Goal: Task Accomplishment & Management: Complete application form

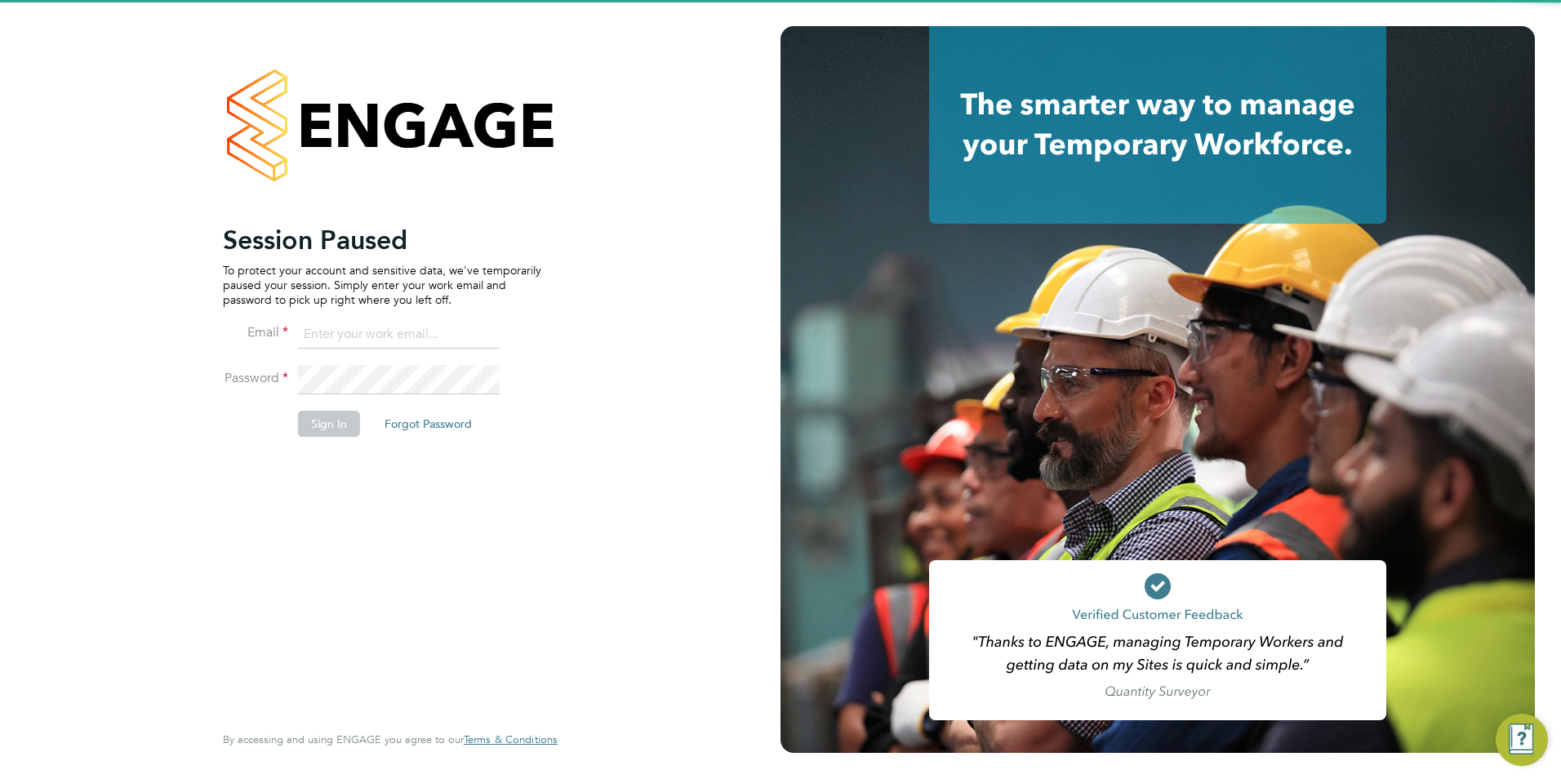
type input "Nicola.lawrence@tfrecruitment.co.uk"
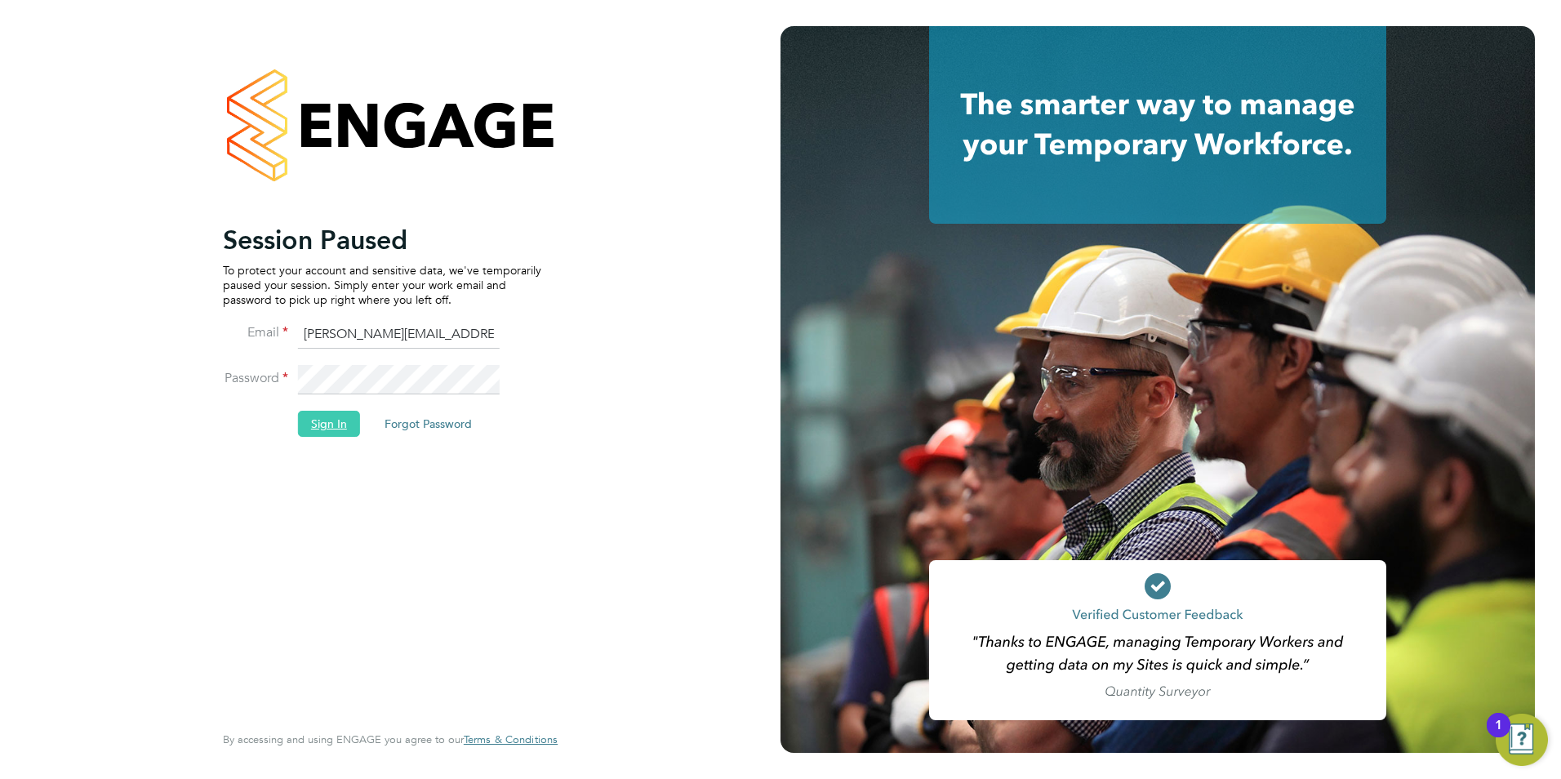
click at [320, 430] on button "Sign In" at bounding box center [329, 424] width 62 height 26
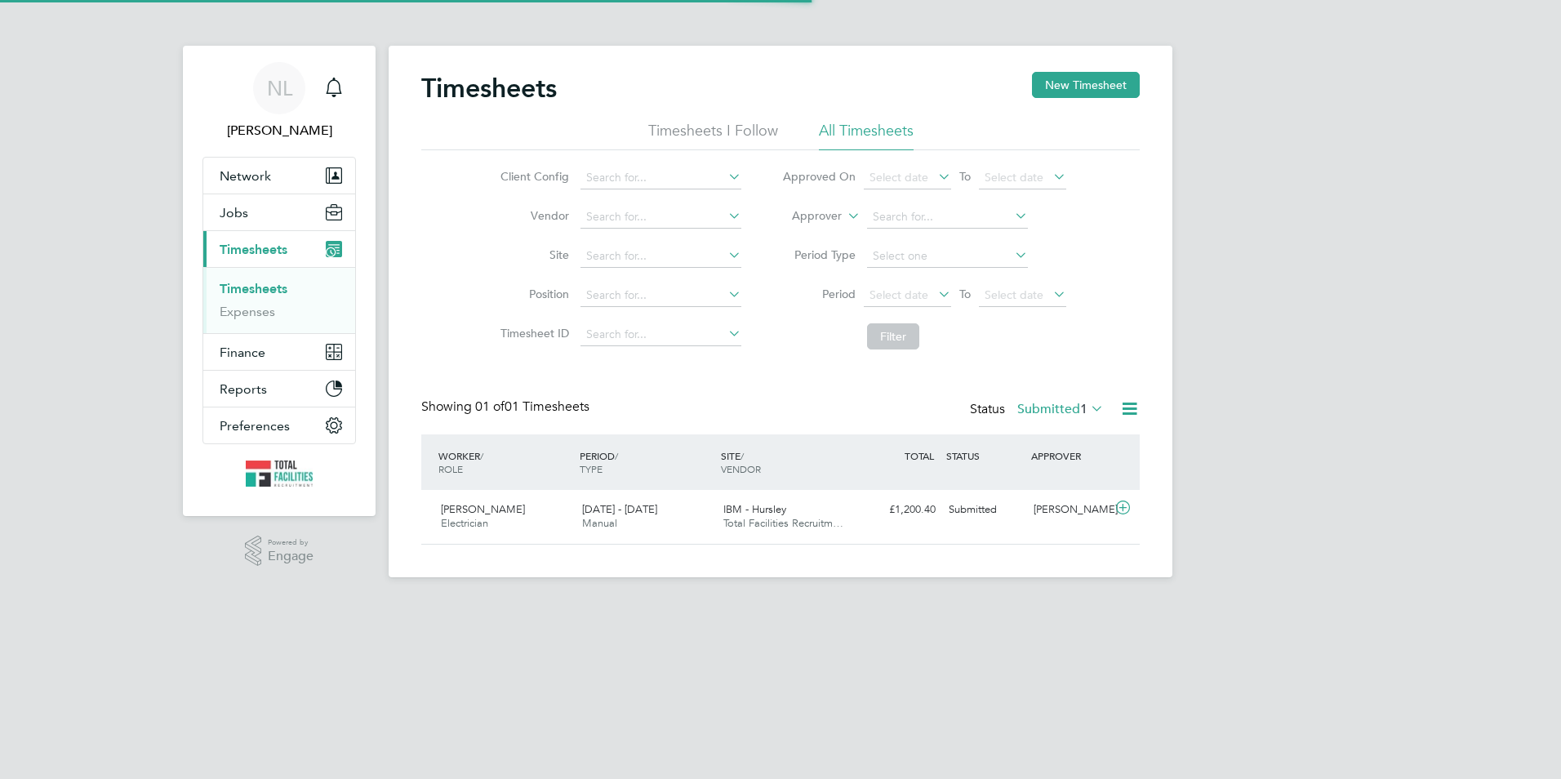
scroll to position [42, 142]
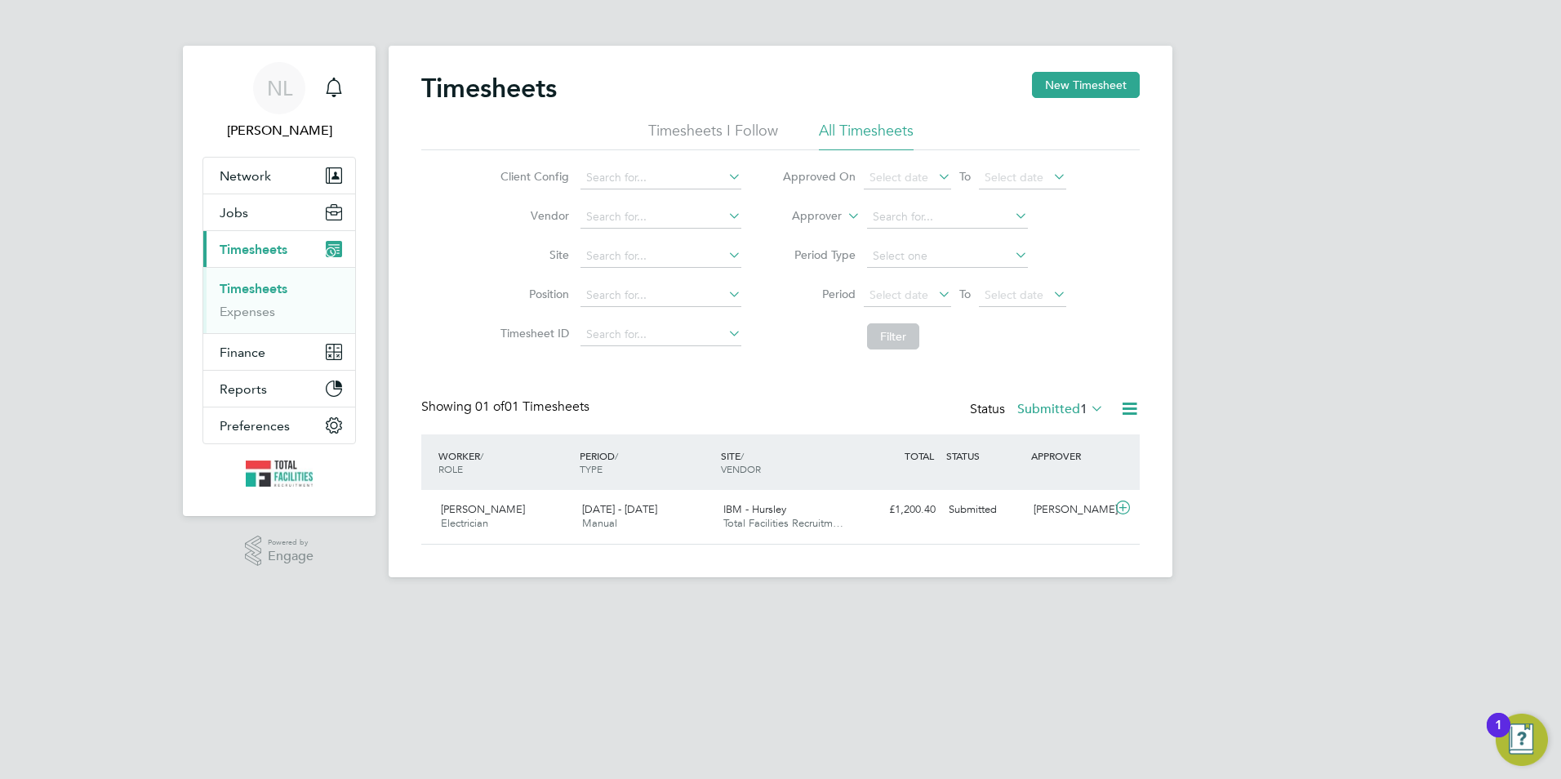
click at [1031, 394] on div "Timesheets New Timesheet Timesheets I Follow All Timesheets Client Config Vendo…" at bounding box center [780, 308] width 719 height 473
click at [1037, 402] on div "Status Submitted 1" at bounding box center [1038, 410] width 137 height 23
click at [1084, 413] on span "1" at bounding box center [1083, 409] width 7 height 16
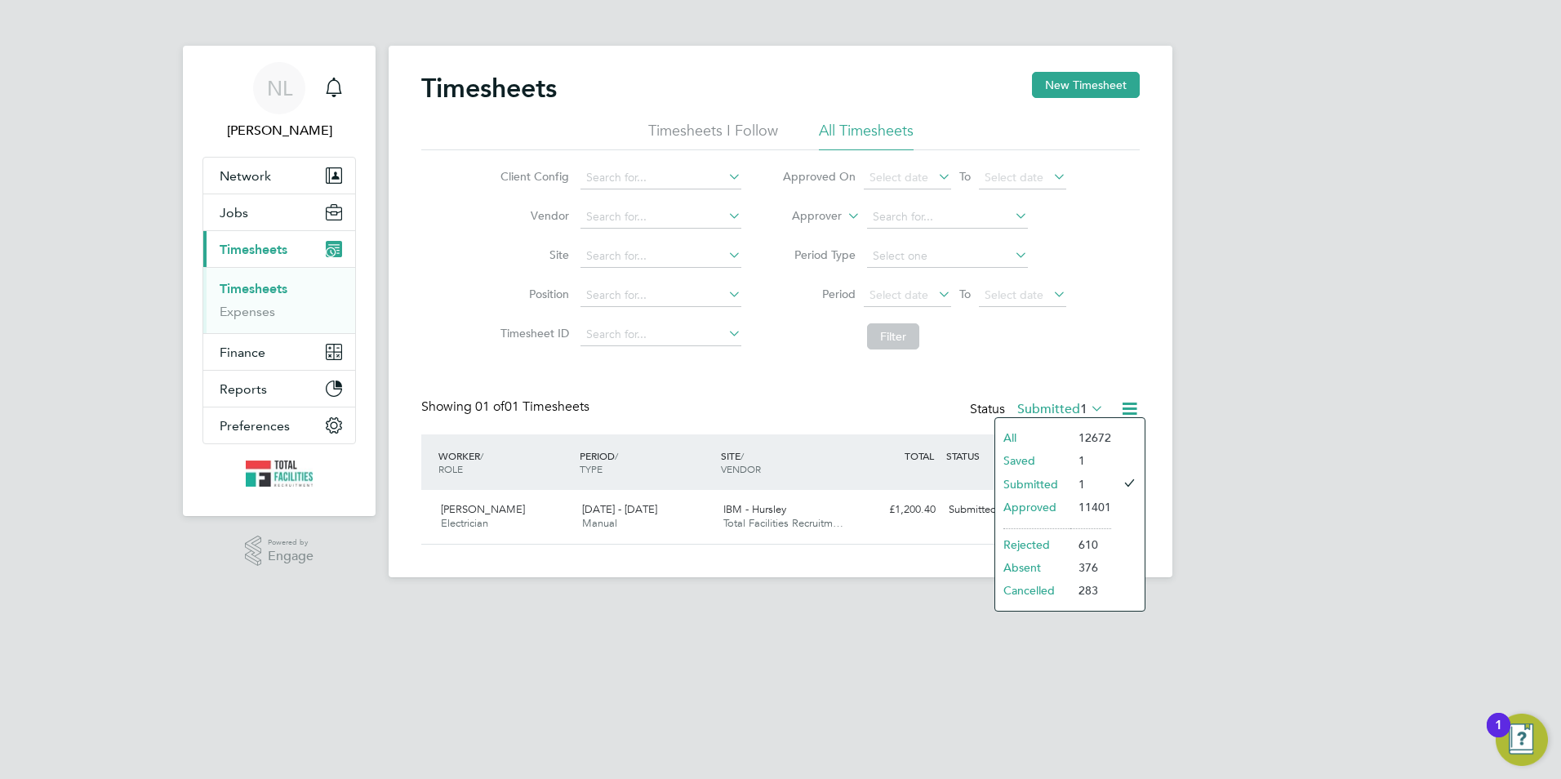
click at [1044, 459] on li "Saved" at bounding box center [1033, 460] width 75 height 23
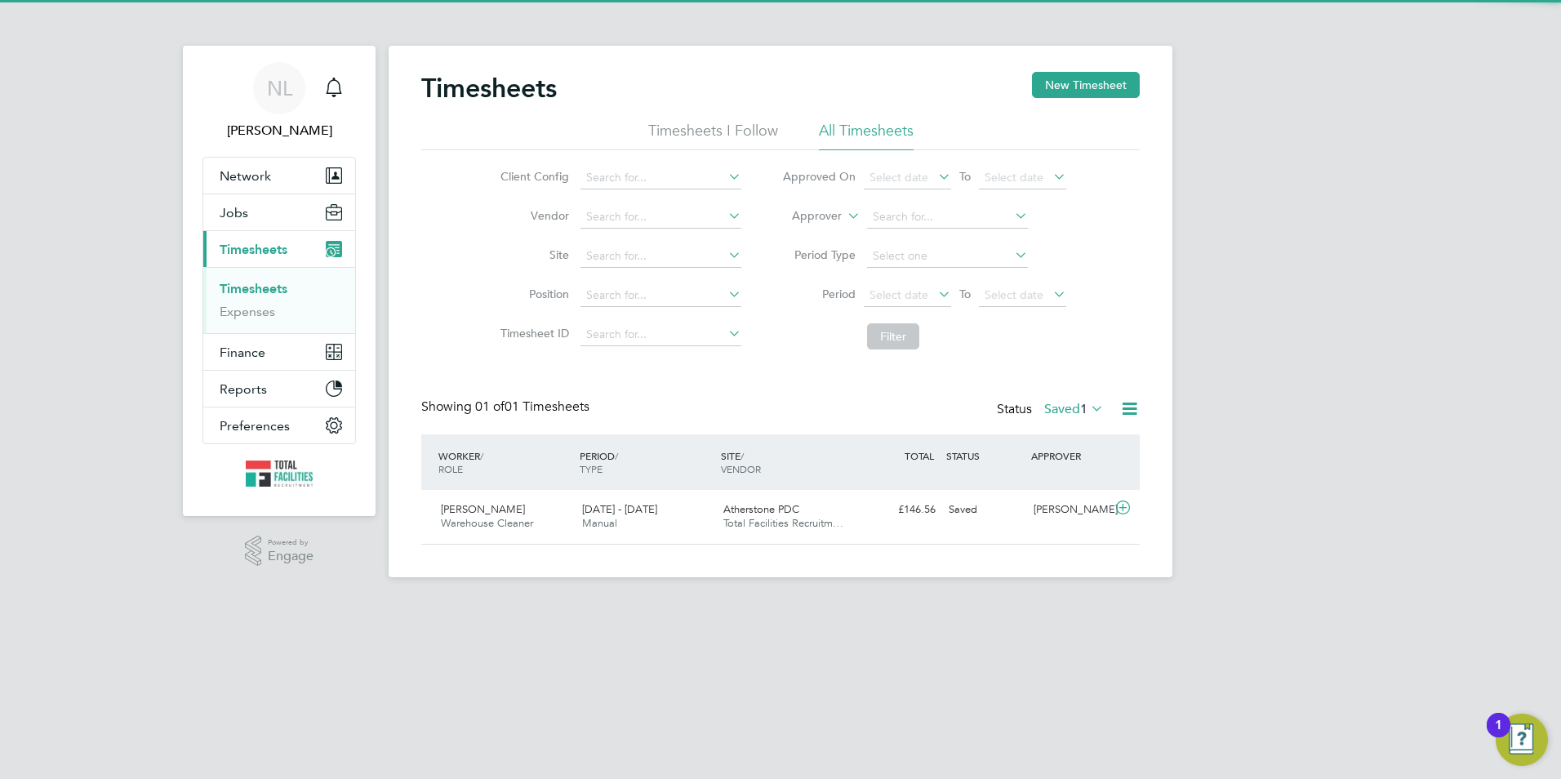
click at [1062, 403] on label "Saved 1" at bounding box center [1075, 409] width 60 height 16
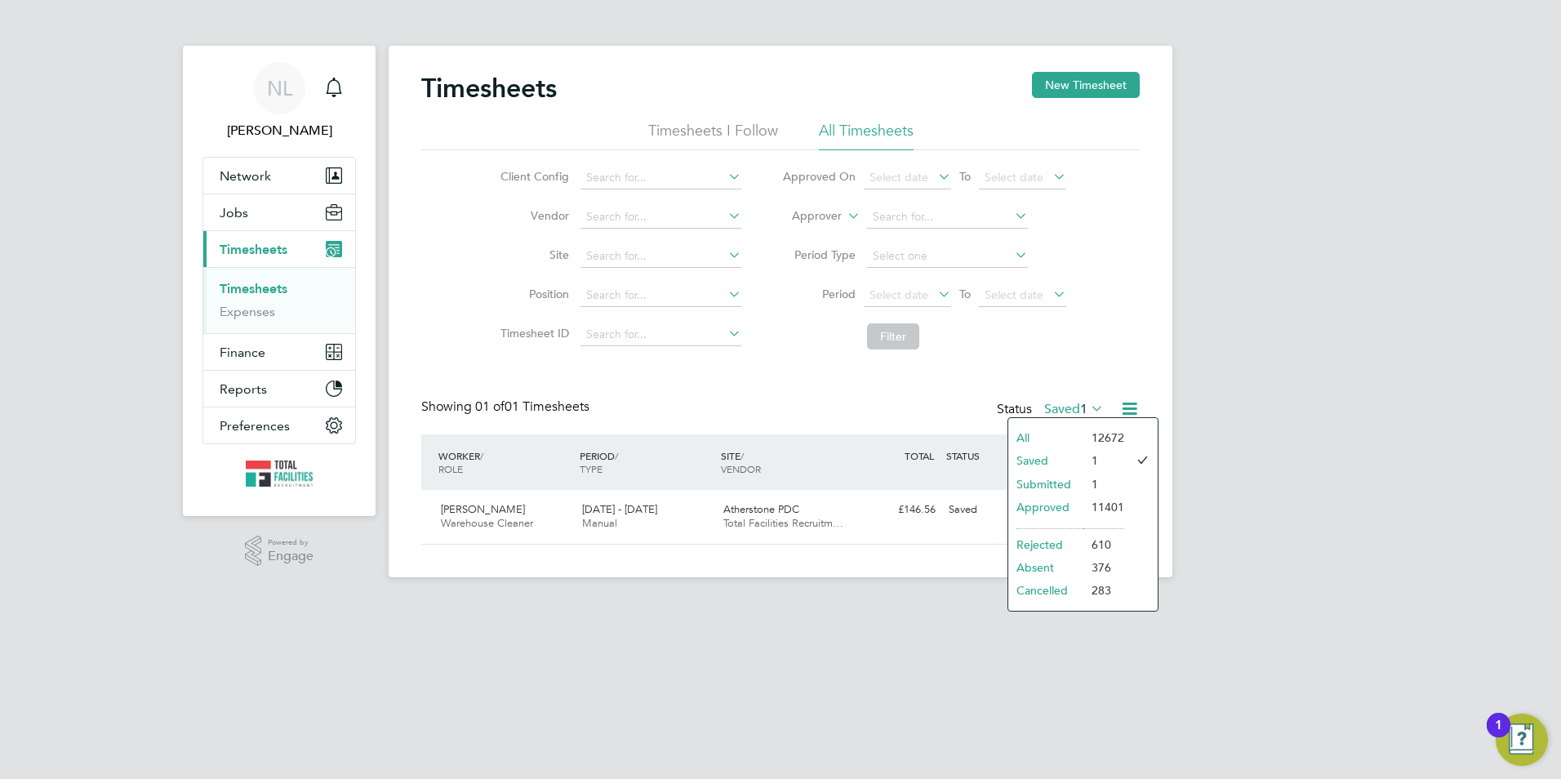
click at [1053, 515] on li "Approved" at bounding box center [1046, 507] width 75 height 23
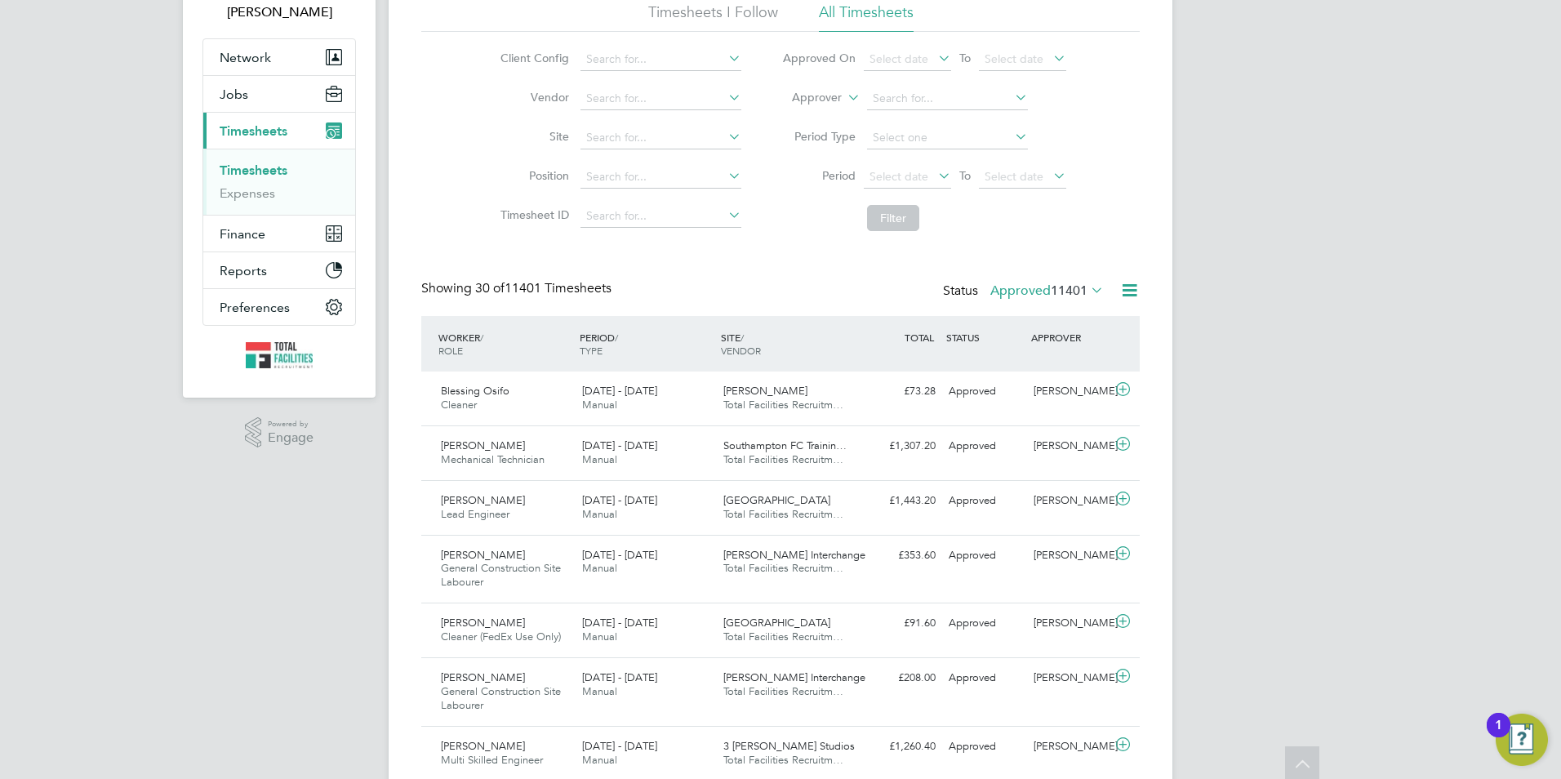
scroll to position [0, 0]
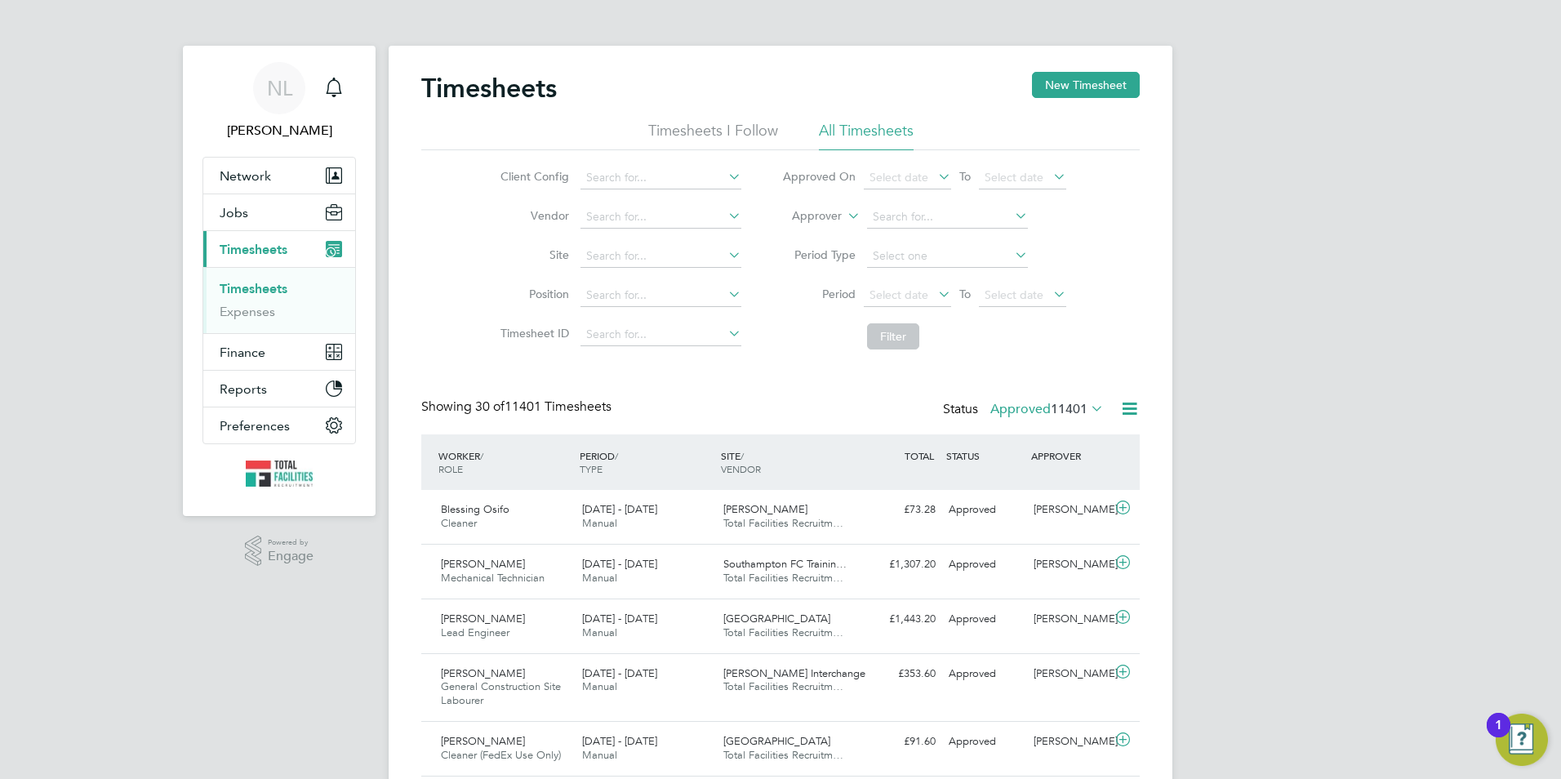
click at [1060, 408] on span "11401" at bounding box center [1069, 409] width 37 height 16
click at [1014, 473] on li "Submitted" at bounding box center [1019, 484] width 75 height 23
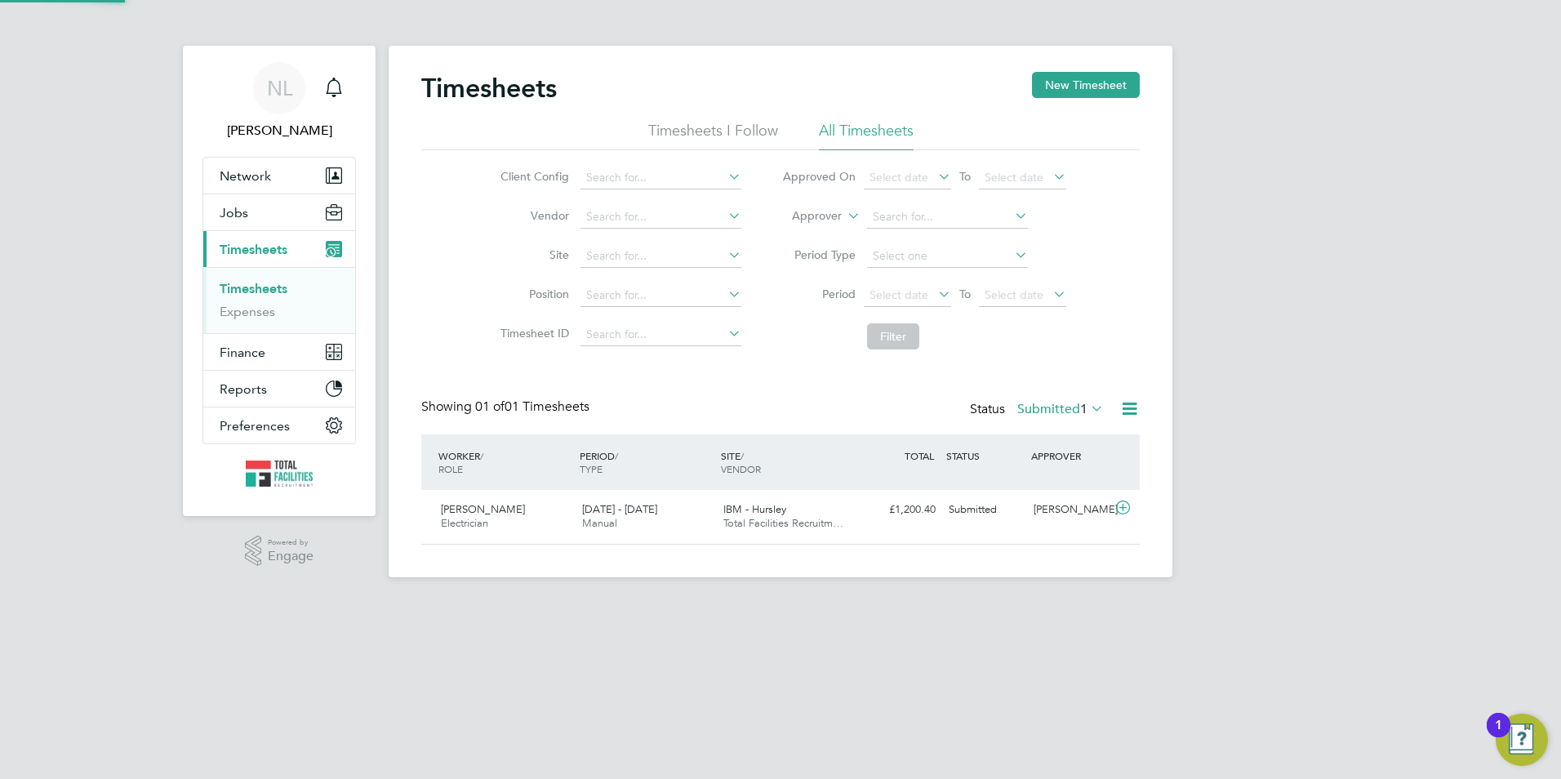
scroll to position [42, 142]
click at [1026, 408] on label "Submitted 1" at bounding box center [1061, 409] width 87 height 16
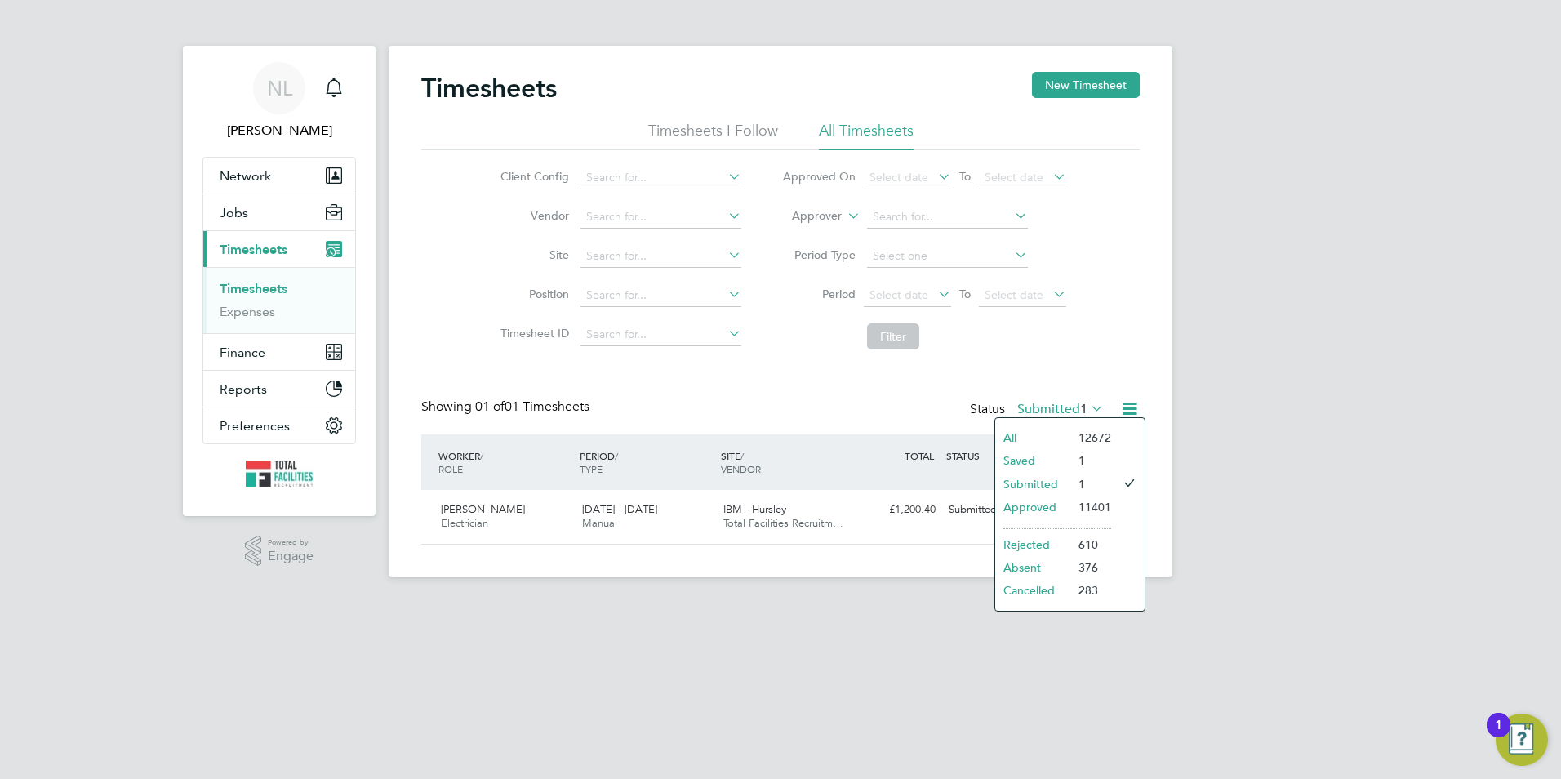
click at [1010, 466] on li "Saved" at bounding box center [1033, 460] width 75 height 23
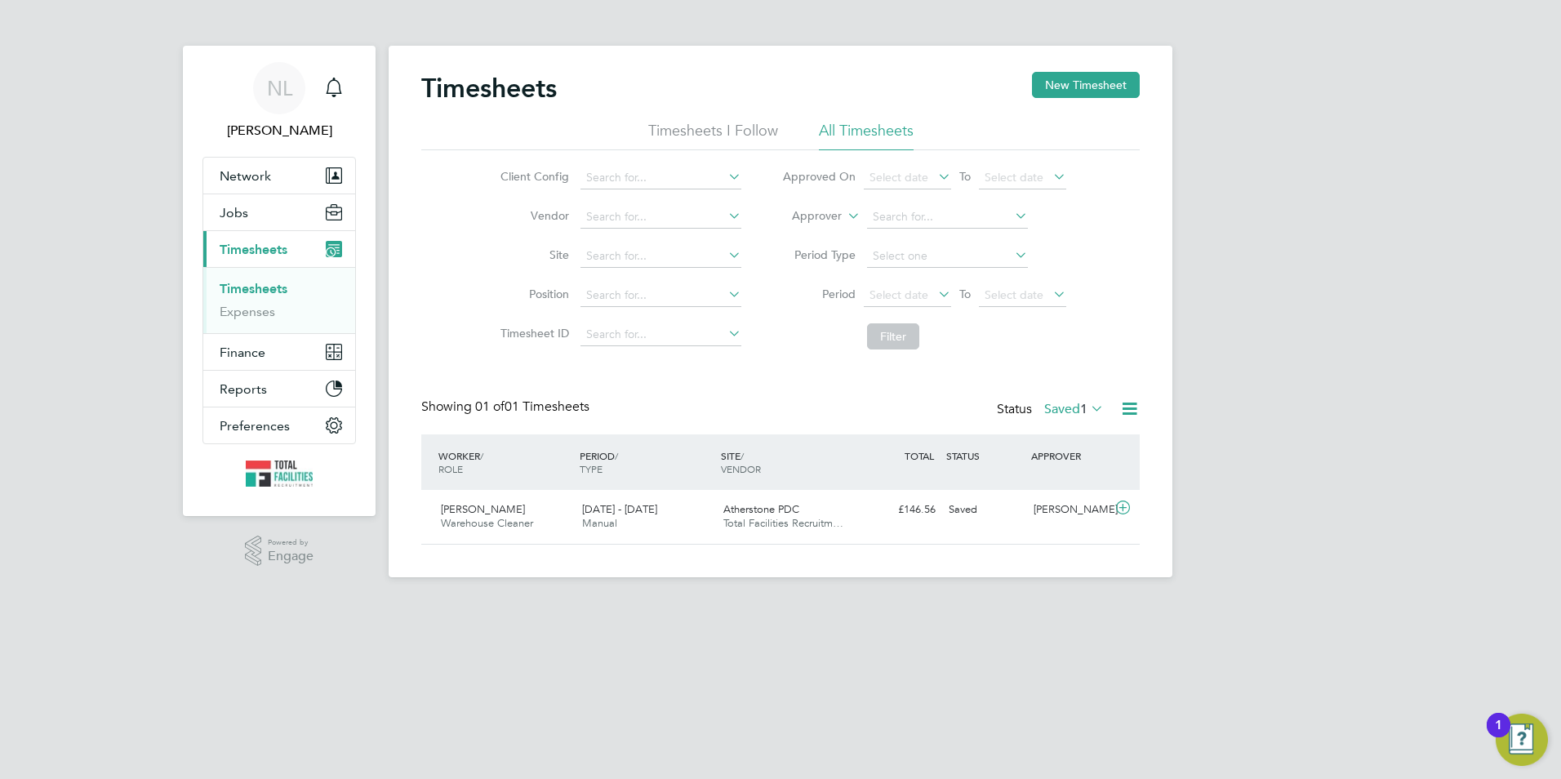
click at [1045, 410] on label "Saved 1" at bounding box center [1075, 409] width 60 height 16
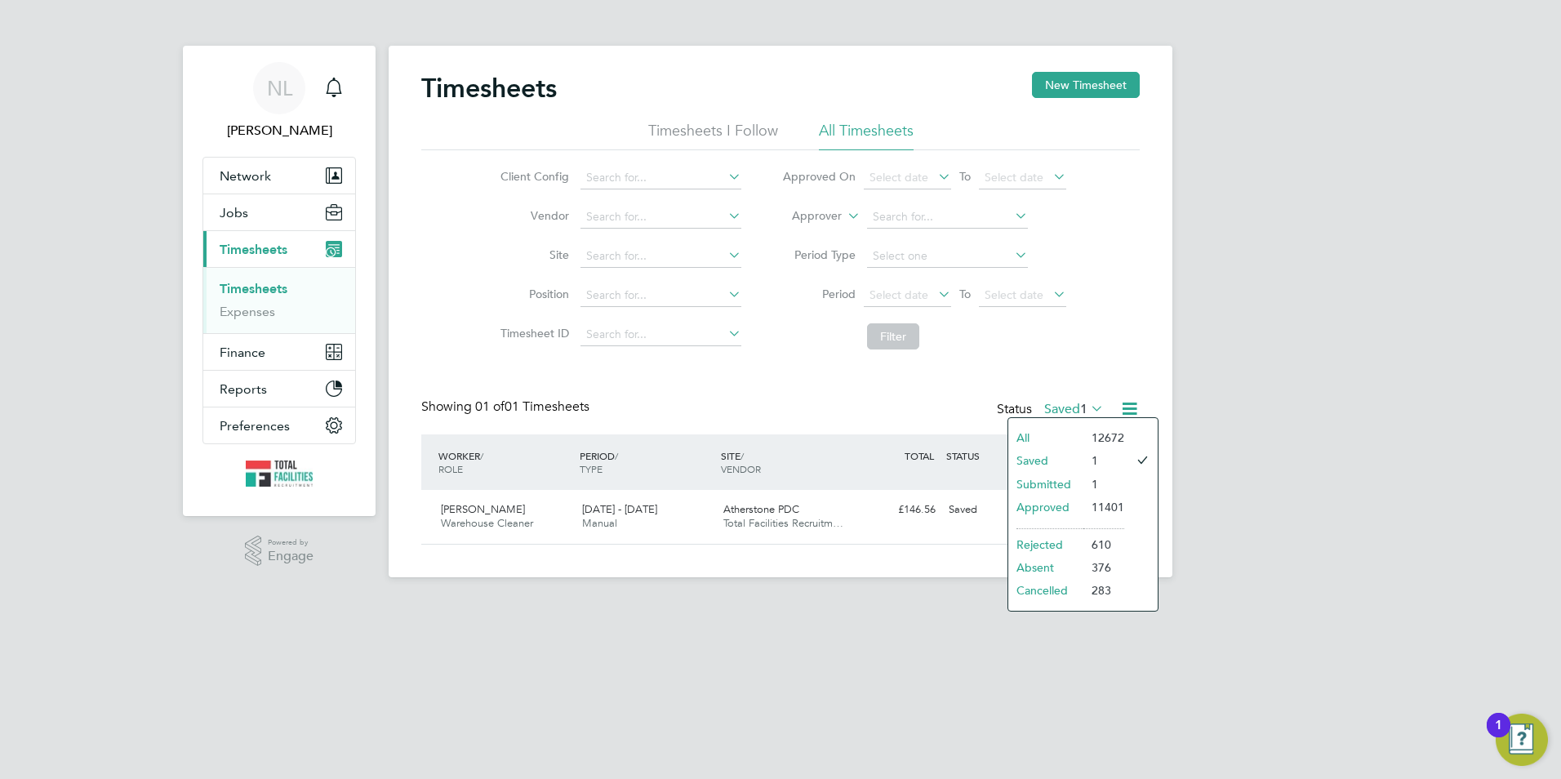
click at [1035, 470] on li "Saved" at bounding box center [1046, 460] width 75 height 23
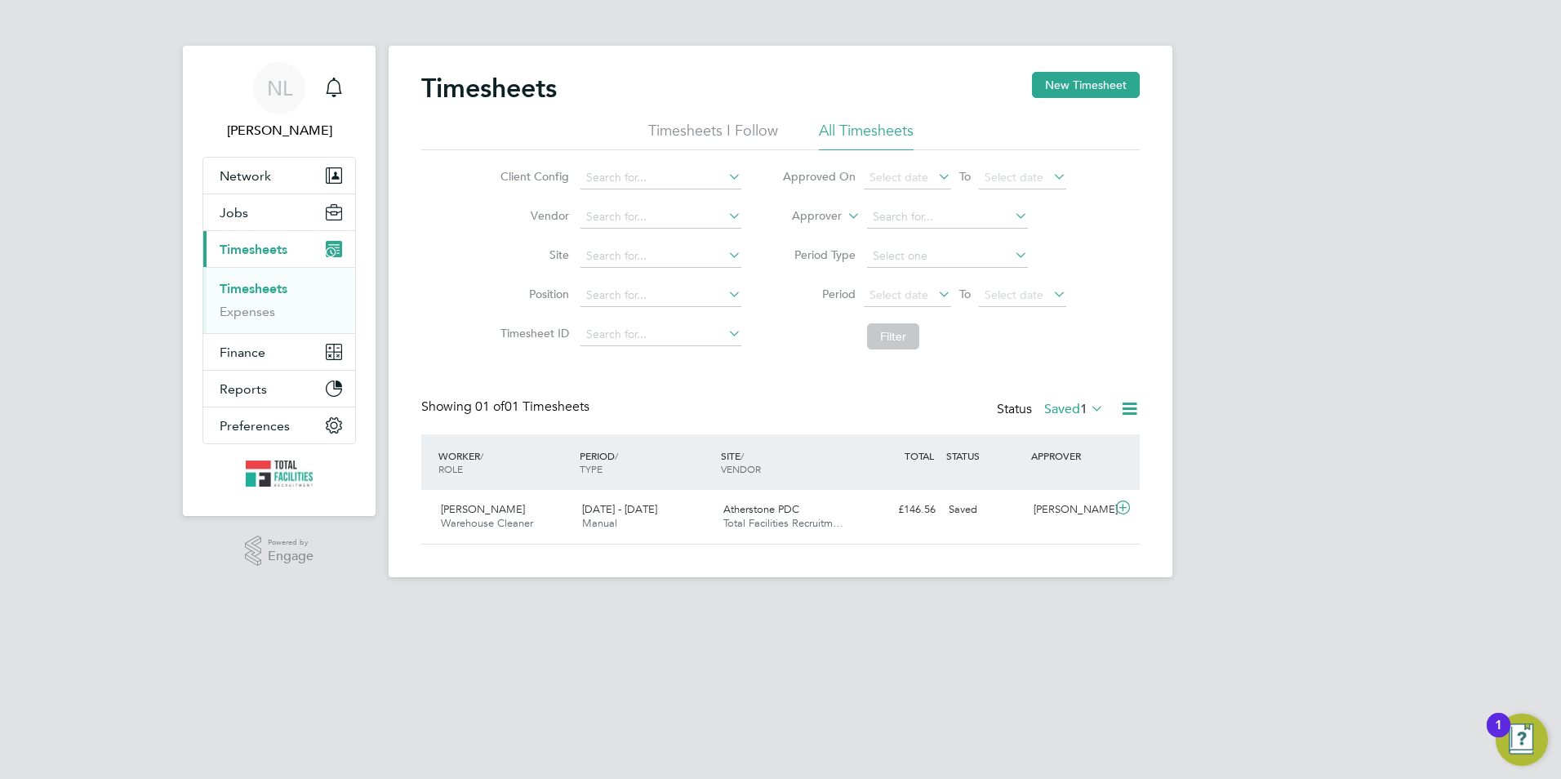
click at [840, 215] on li "Approver" at bounding box center [924, 217] width 325 height 39
click at [843, 215] on li "Approver" at bounding box center [924, 217] width 325 height 39
click at [844, 216] on icon at bounding box center [844, 211] width 0 height 15
drag, startPoint x: 826, startPoint y: 237, endPoint x: 866, endPoint y: 234, distance: 41.0
click at [828, 238] on li "Worker" at bounding box center [801, 235] width 81 height 21
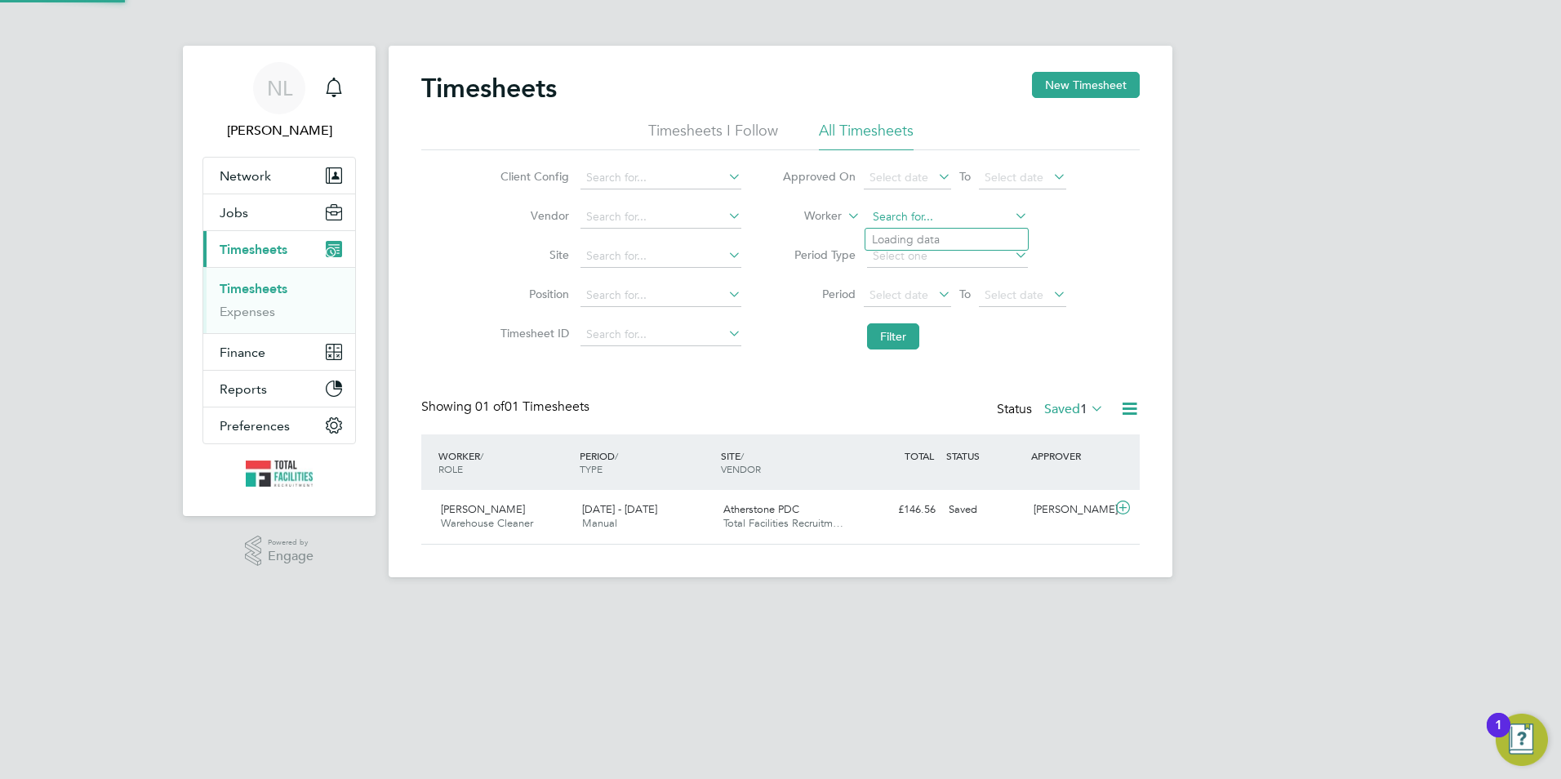
click at [889, 226] on input at bounding box center [947, 217] width 161 height 23
click at [943, 241] on li "Zain ab Ewelamohun" at bounding box center [947, 240] width 163 height 22
type input "Zainab Ewelamohun"
click at [908, 336] on button "Filter" at bounding box center [893, 336] width 52 height 26
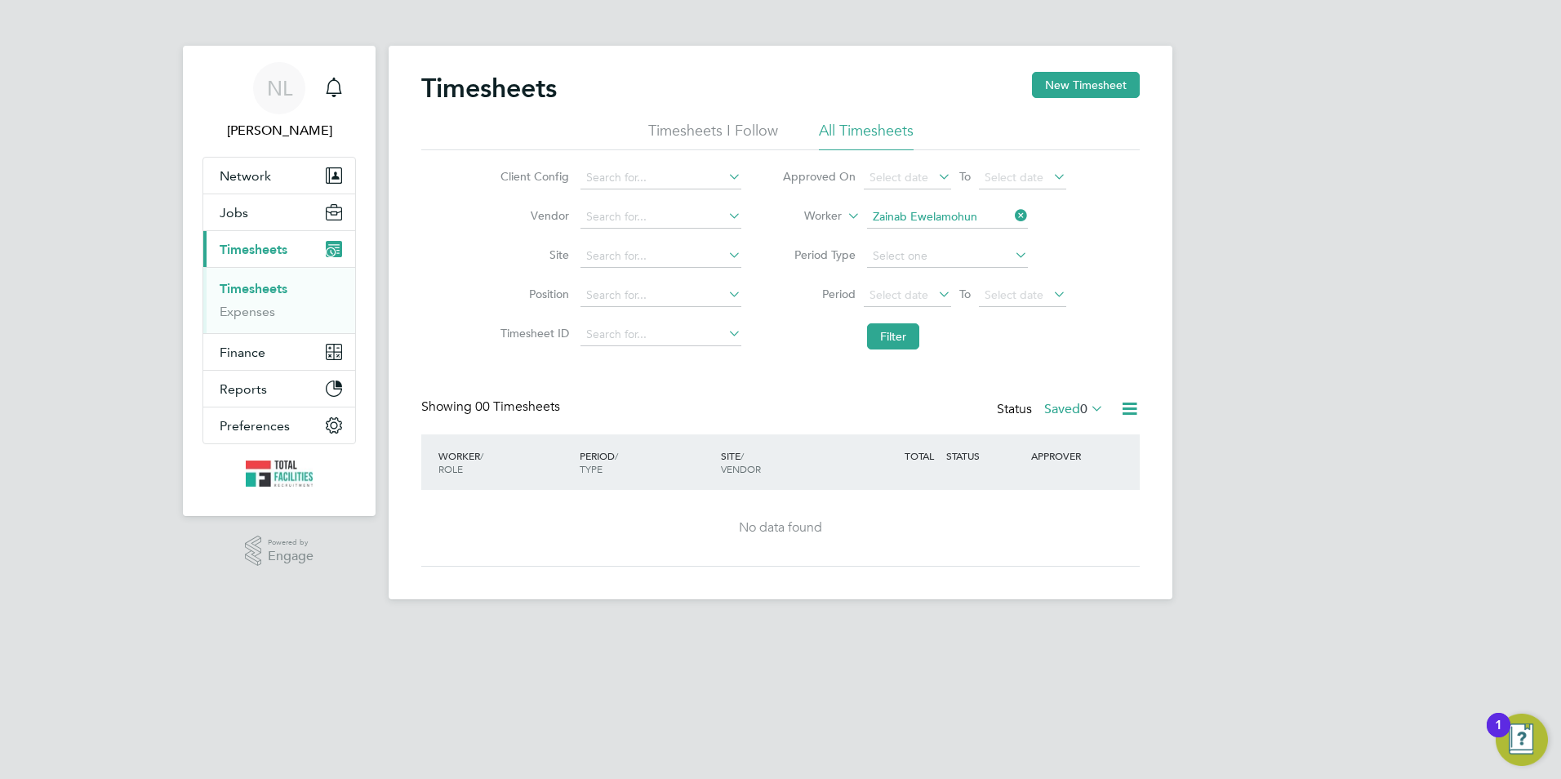
click at [1071, 407] on label "Saved 0" at bounding box center [1075, 409] width 60 height 16
click at [1073, 506] on li "Approved" at bounding box center [1071, 507] width 75 height 23
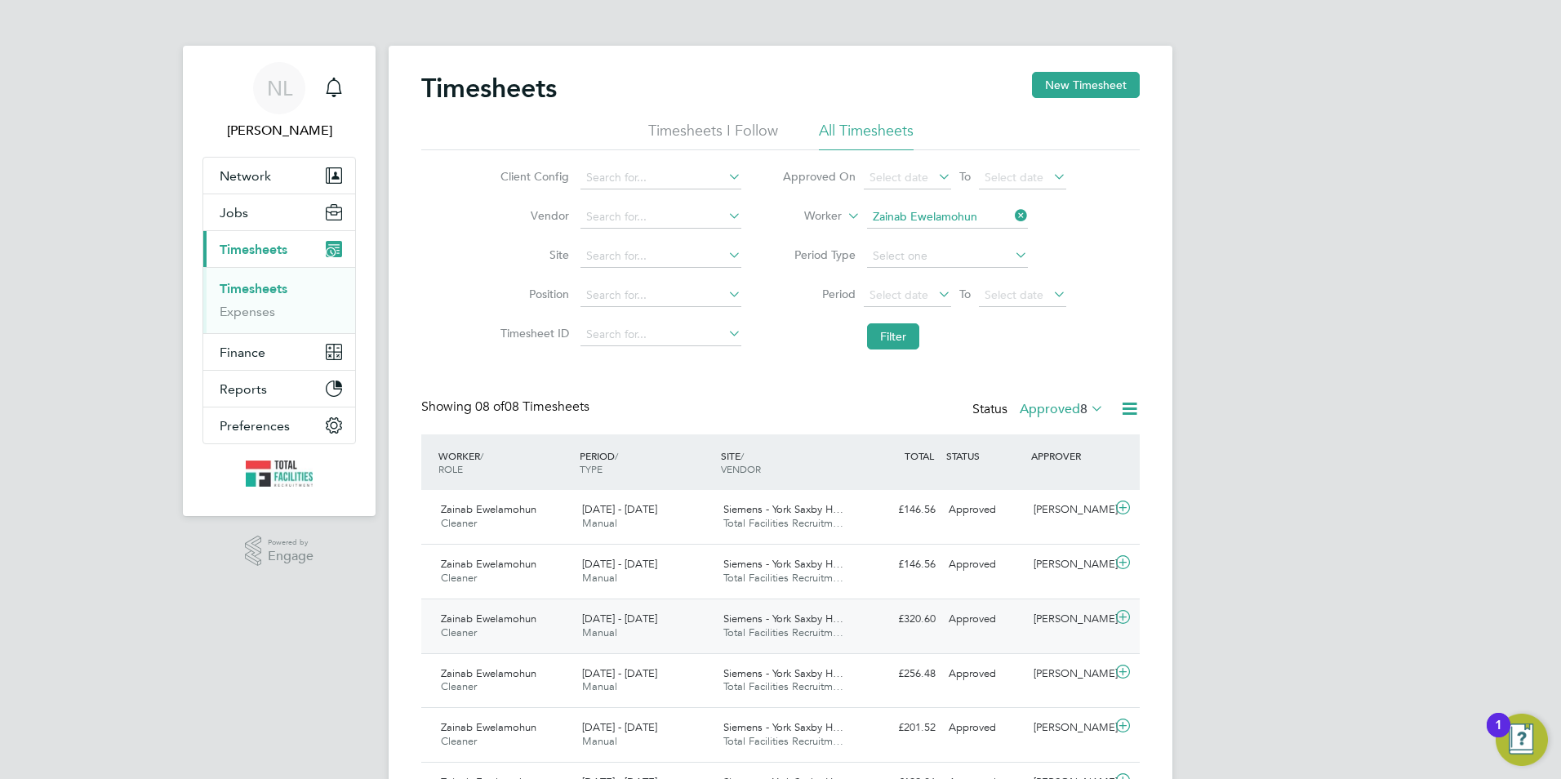
scroll to position [206, 0]
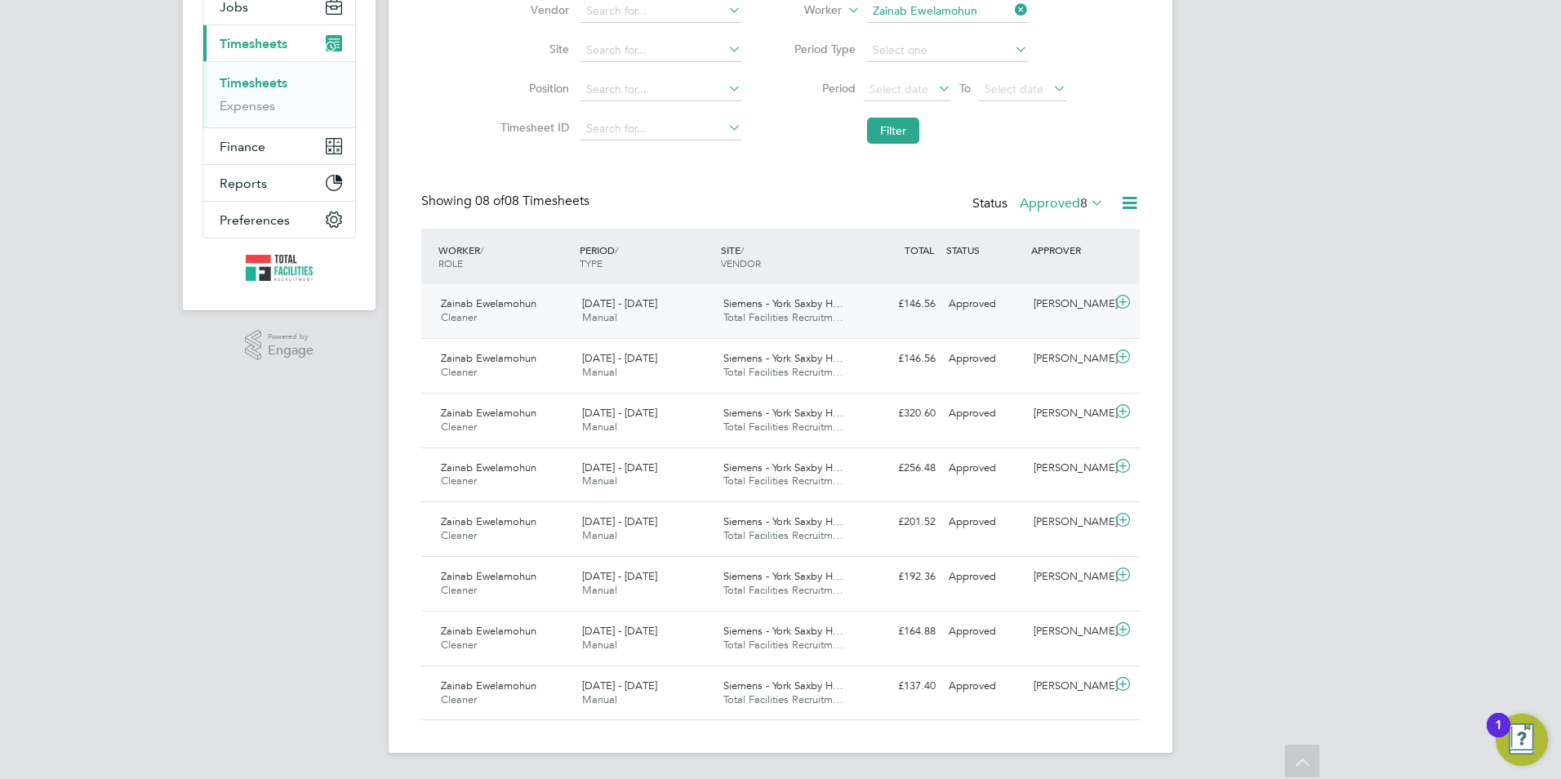
click at [999, 322] on div "Zainab Ewelamohun Cleaner 6 - 12 Sep 2025 6 - 12 Sep 2025 Manual Siemens - York…" at bounding box center [780, 311] width 719 height 54
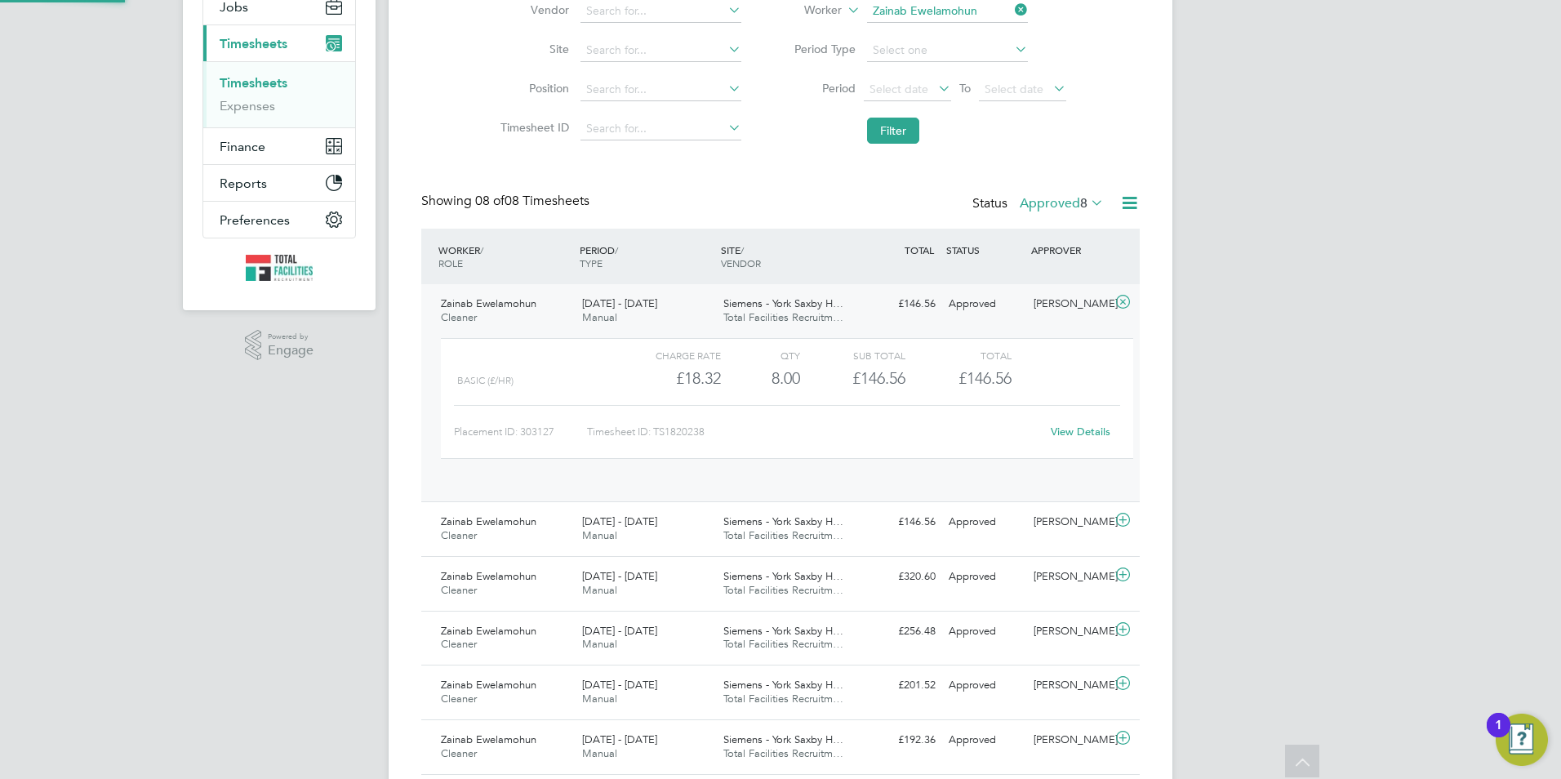
scroll to position [28, 159]
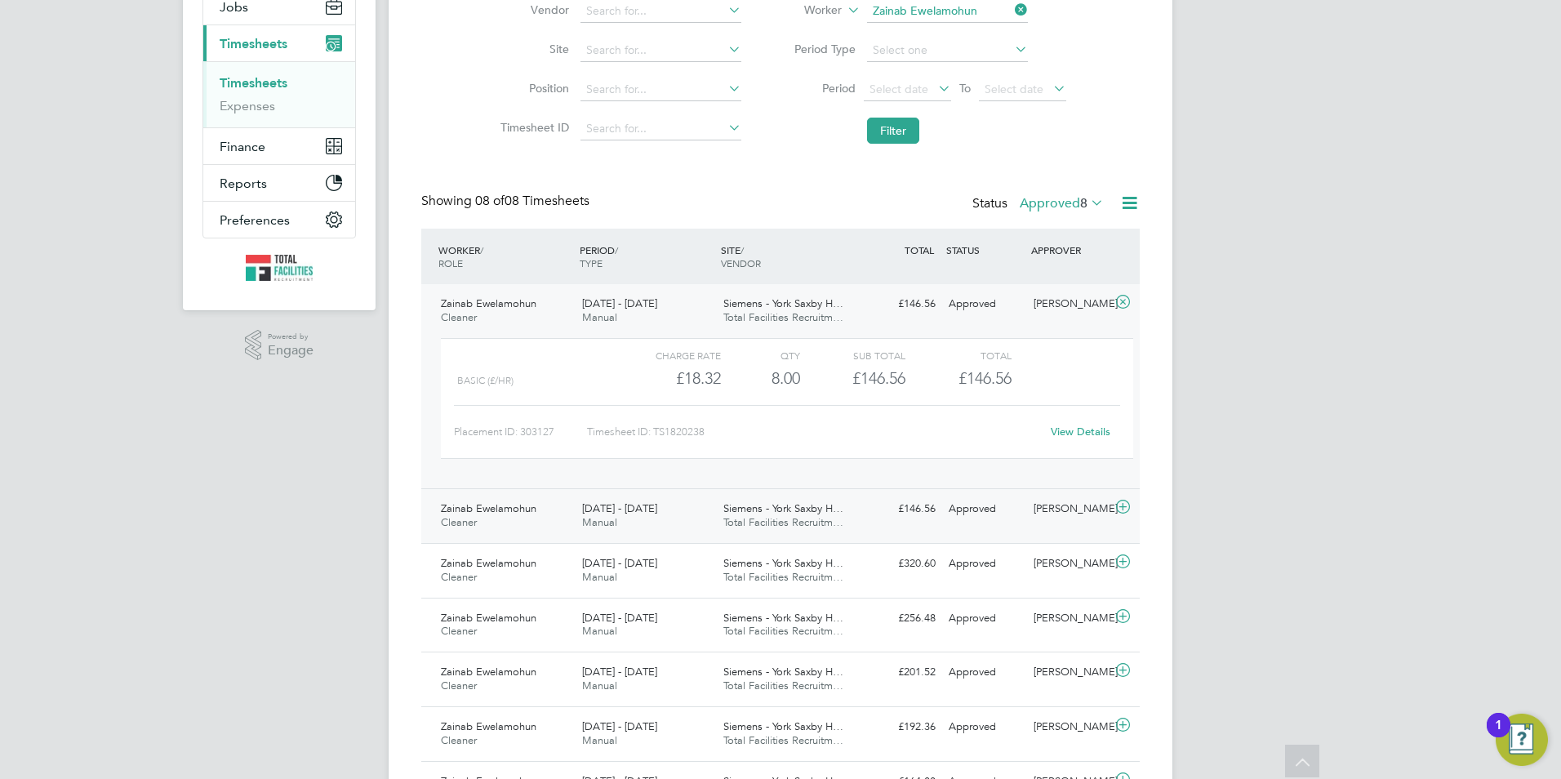
click at [941, 510] on div "£146.56 Approved" at bounding box center [900, 509] width 85 height 27
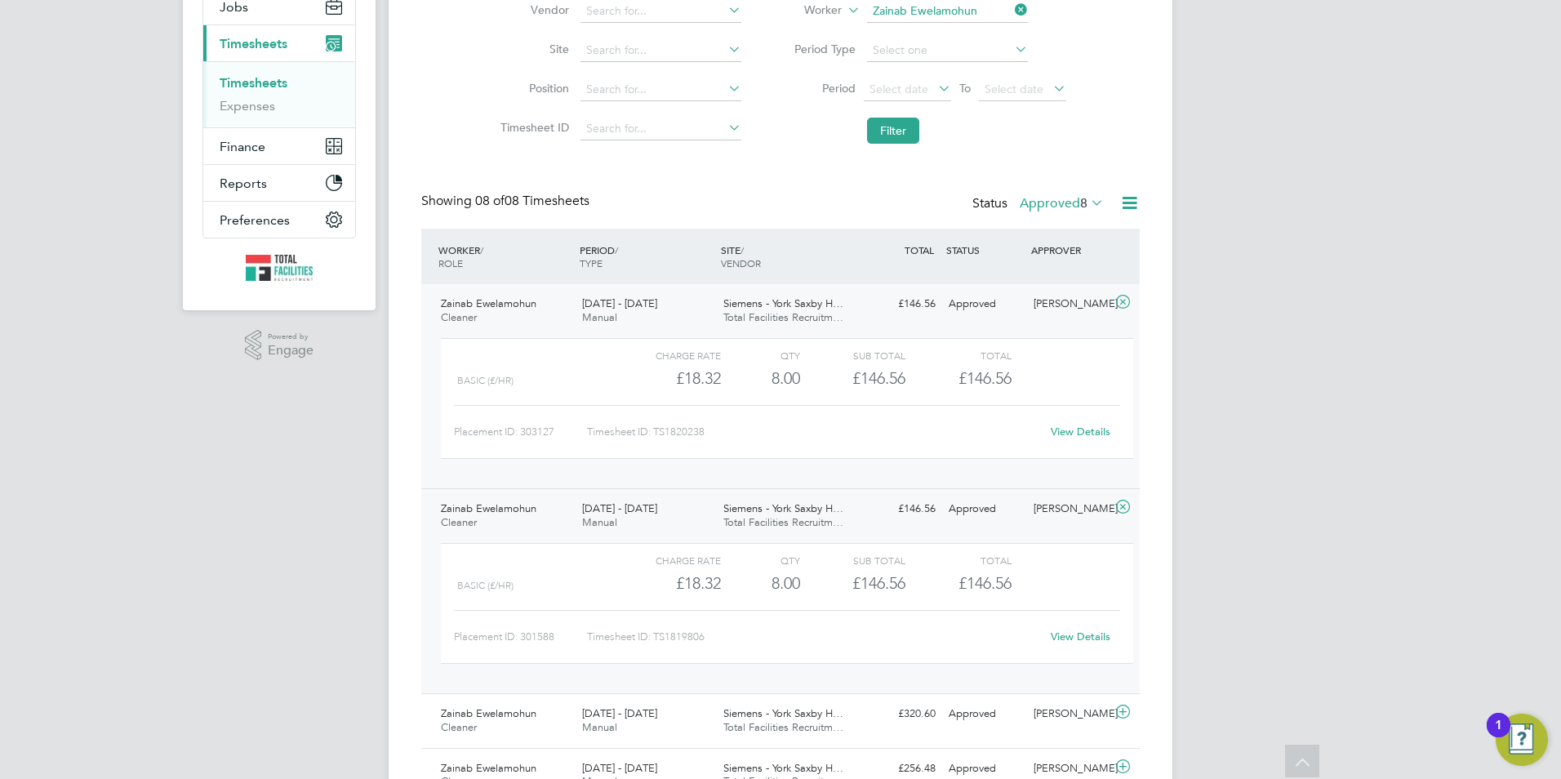
scroll to position [0, 0]
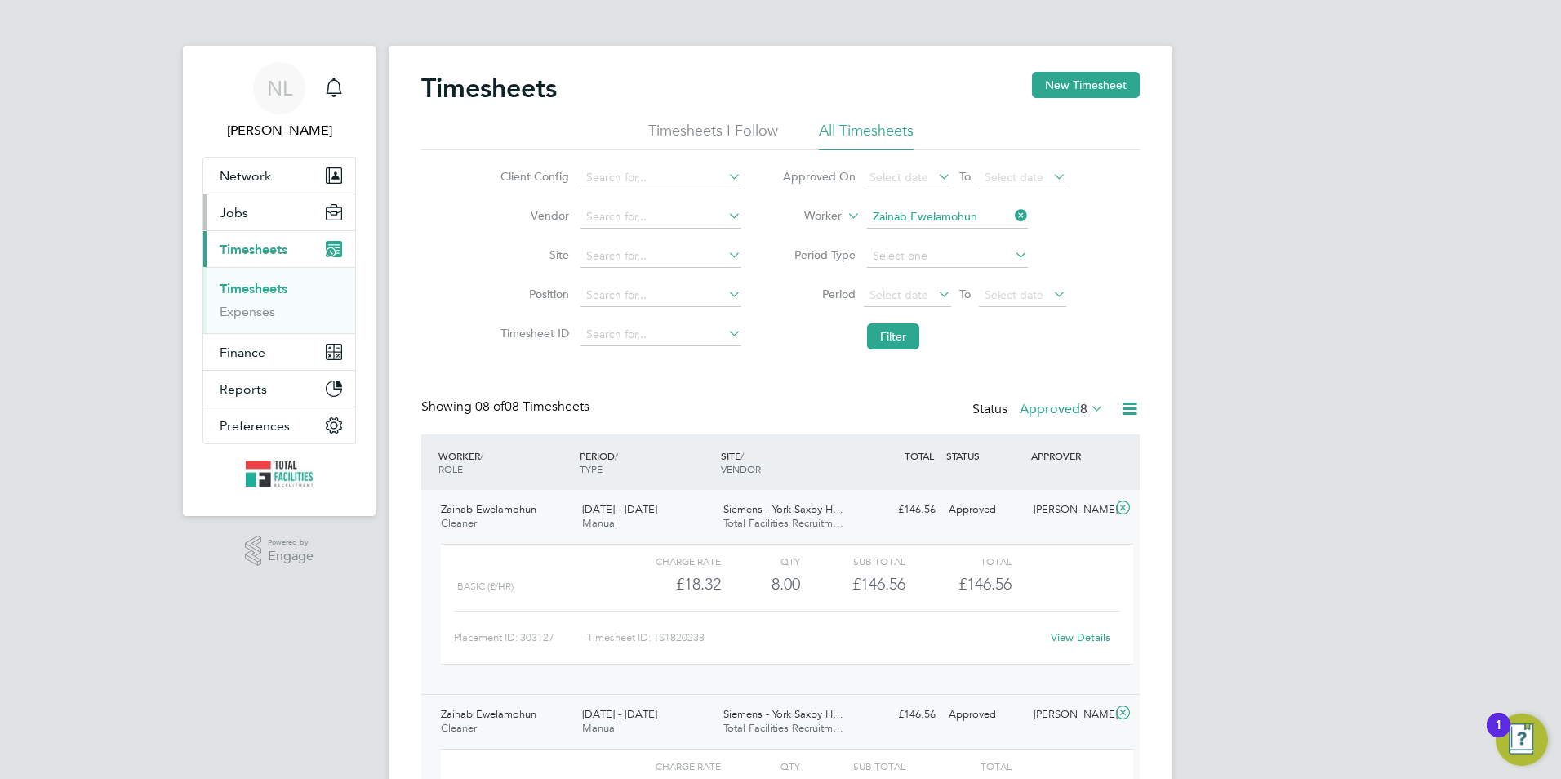
click at [269, 214] on button "Jobs" at bounding box center [279, 212] width 152 height 36
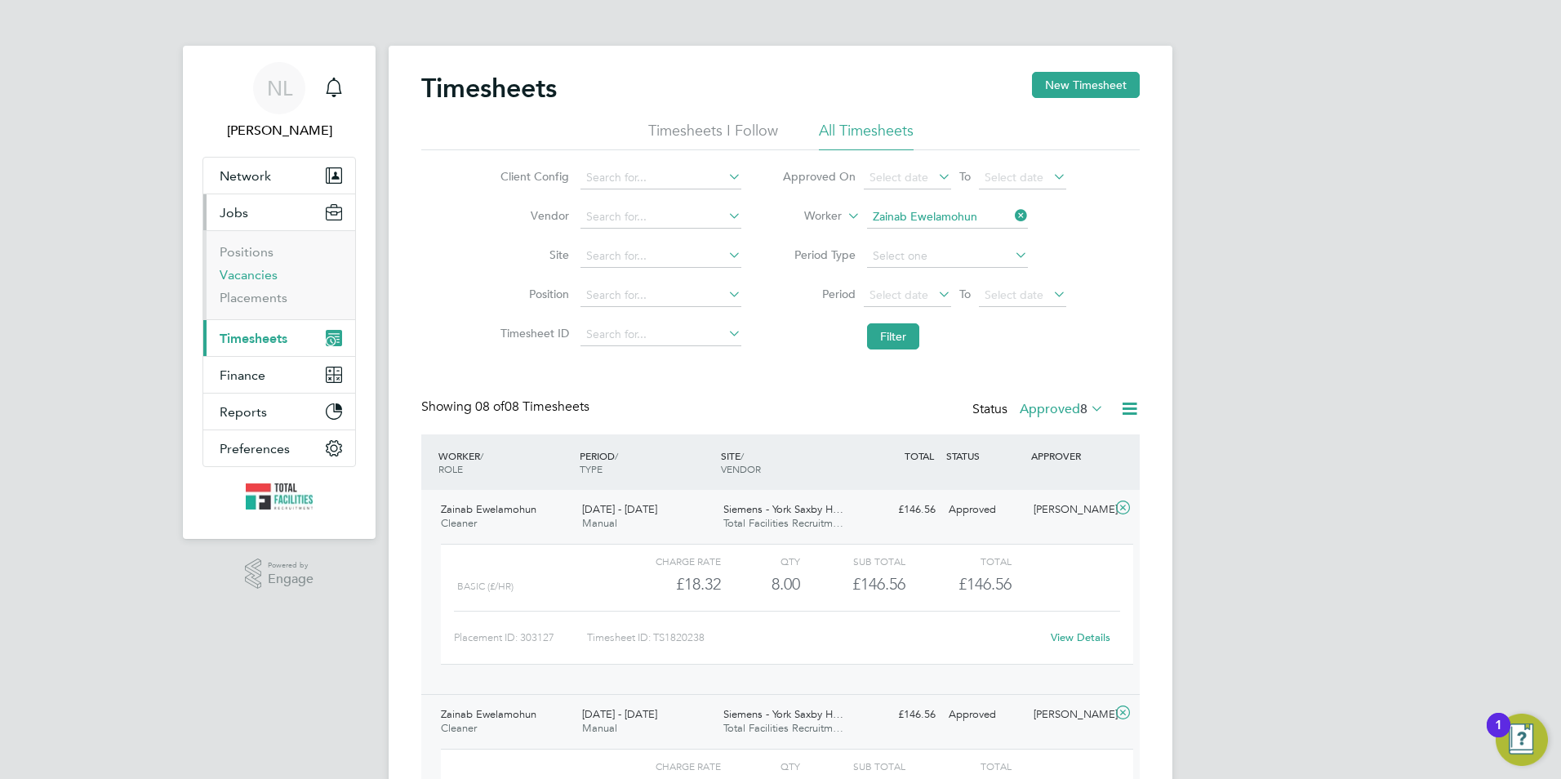
click at [256, 268] on link "Vacancies" at bounding box center [249, 275] width 58 height 16
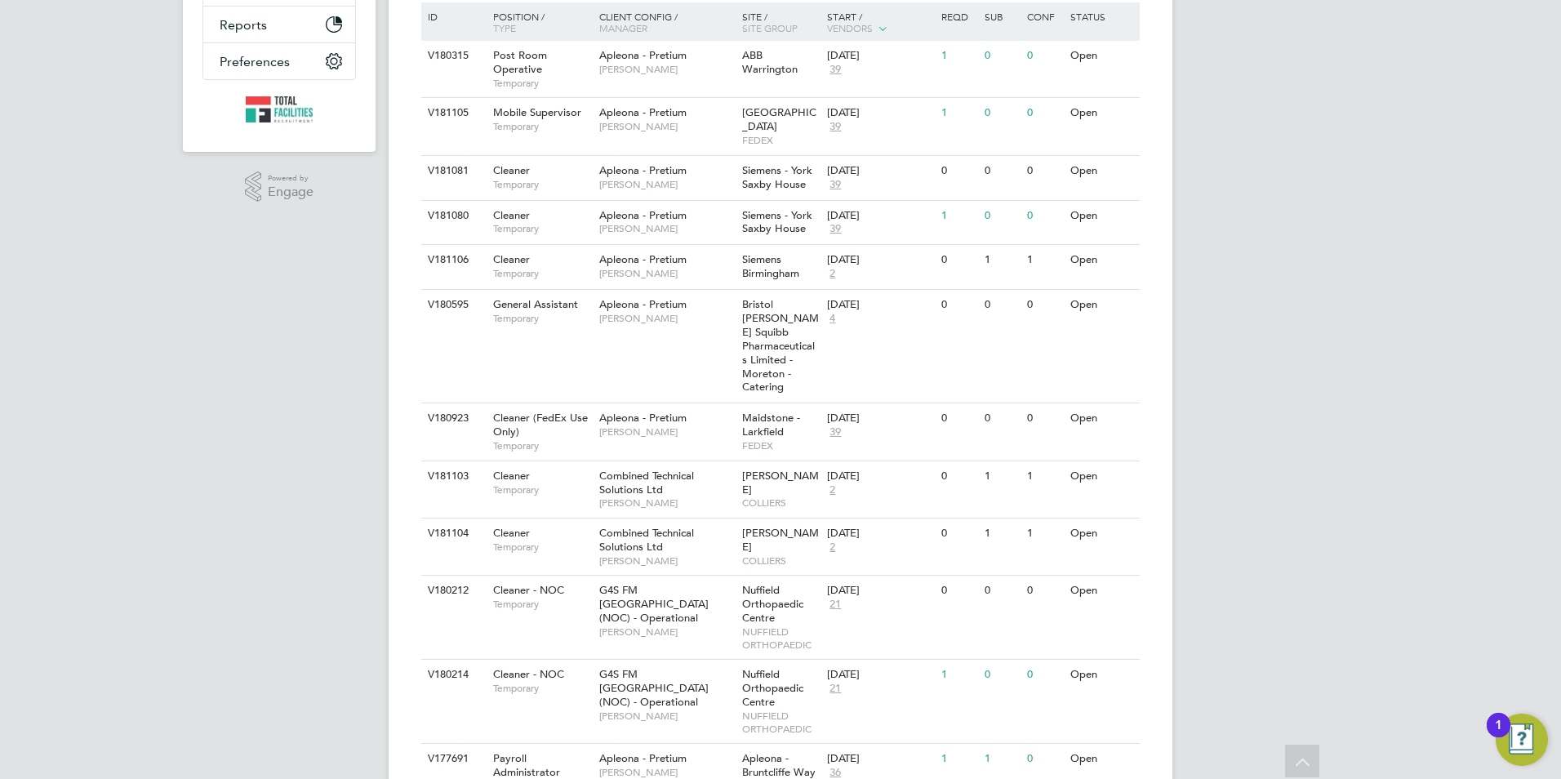
scroll to position [442, 0]
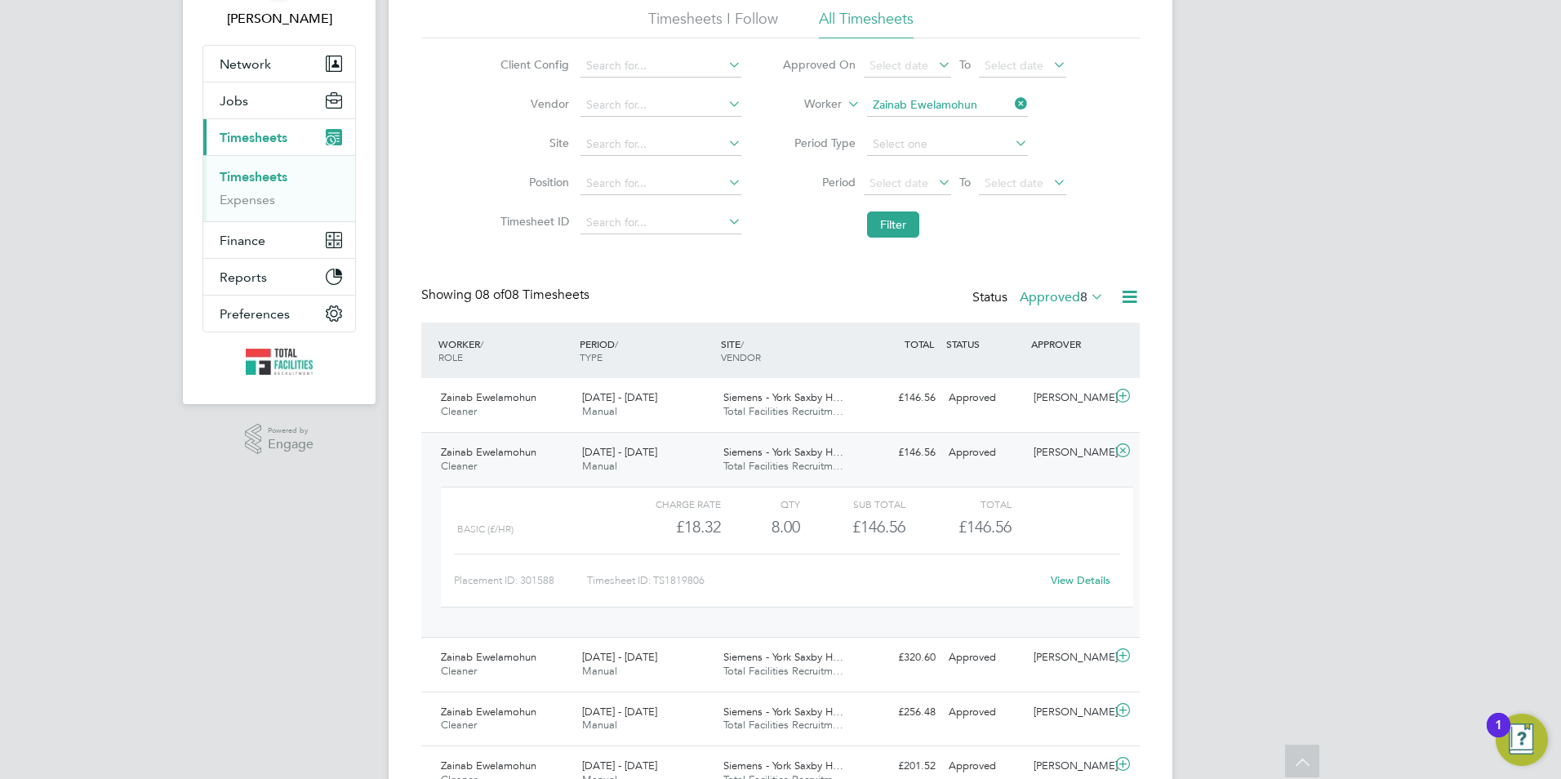
scroll to position [82, 0]
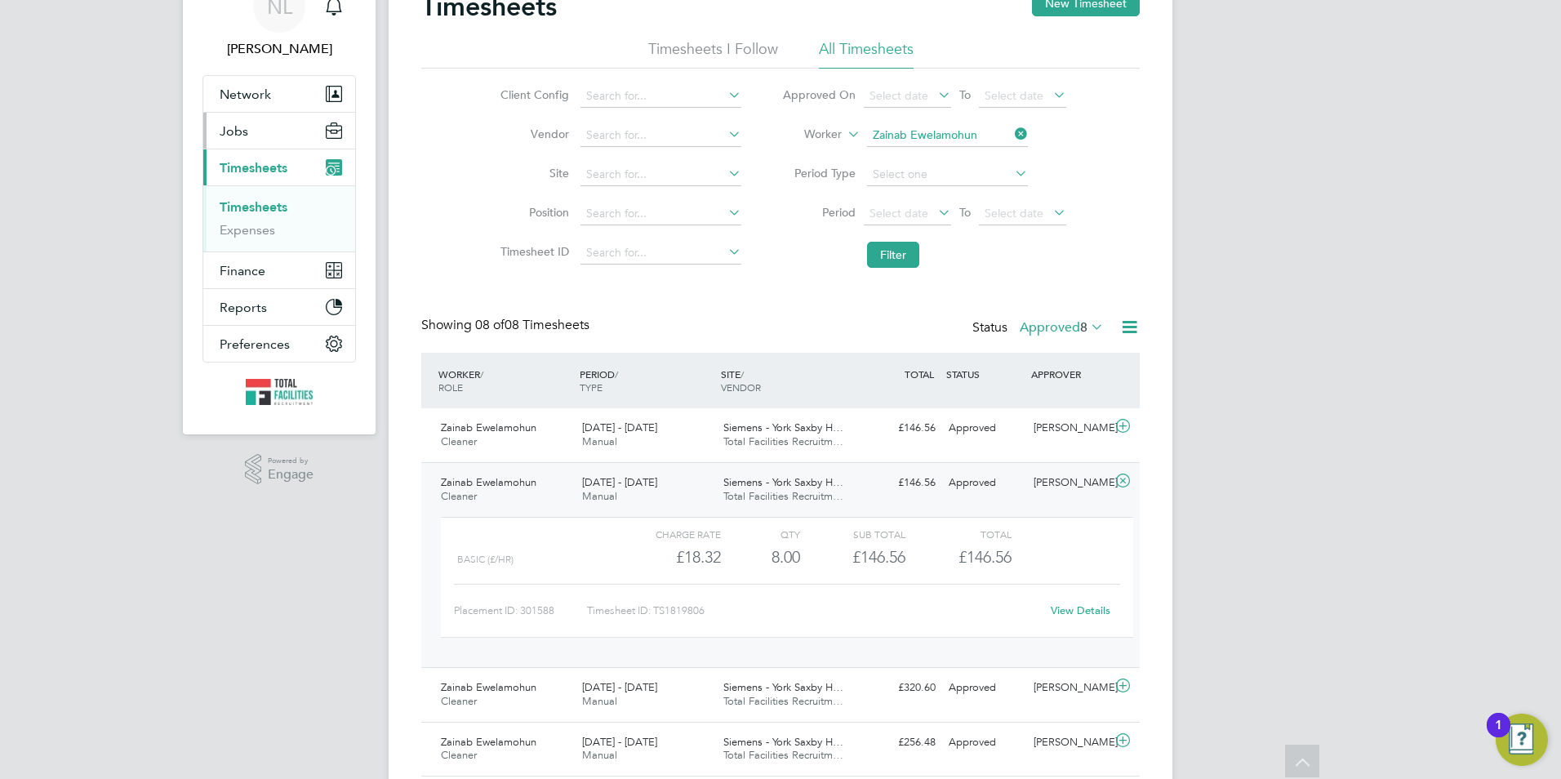
click at [246, 124] on span "Jobs" at bounding box center [234, 131] width 29 height 16
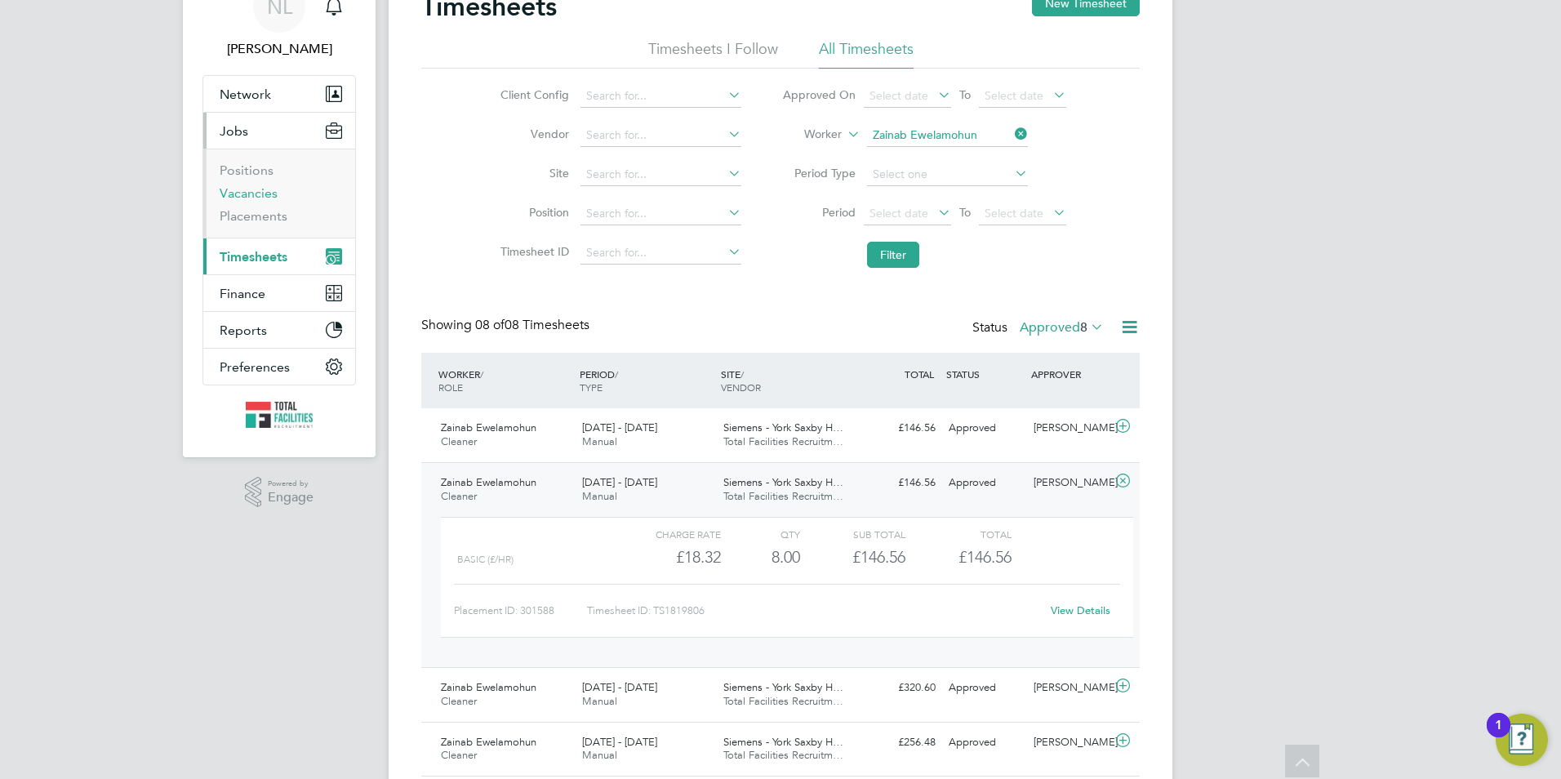
click at [257, 198] on link "Vacancies" at bounding box center [249, 193] width 58 height 16
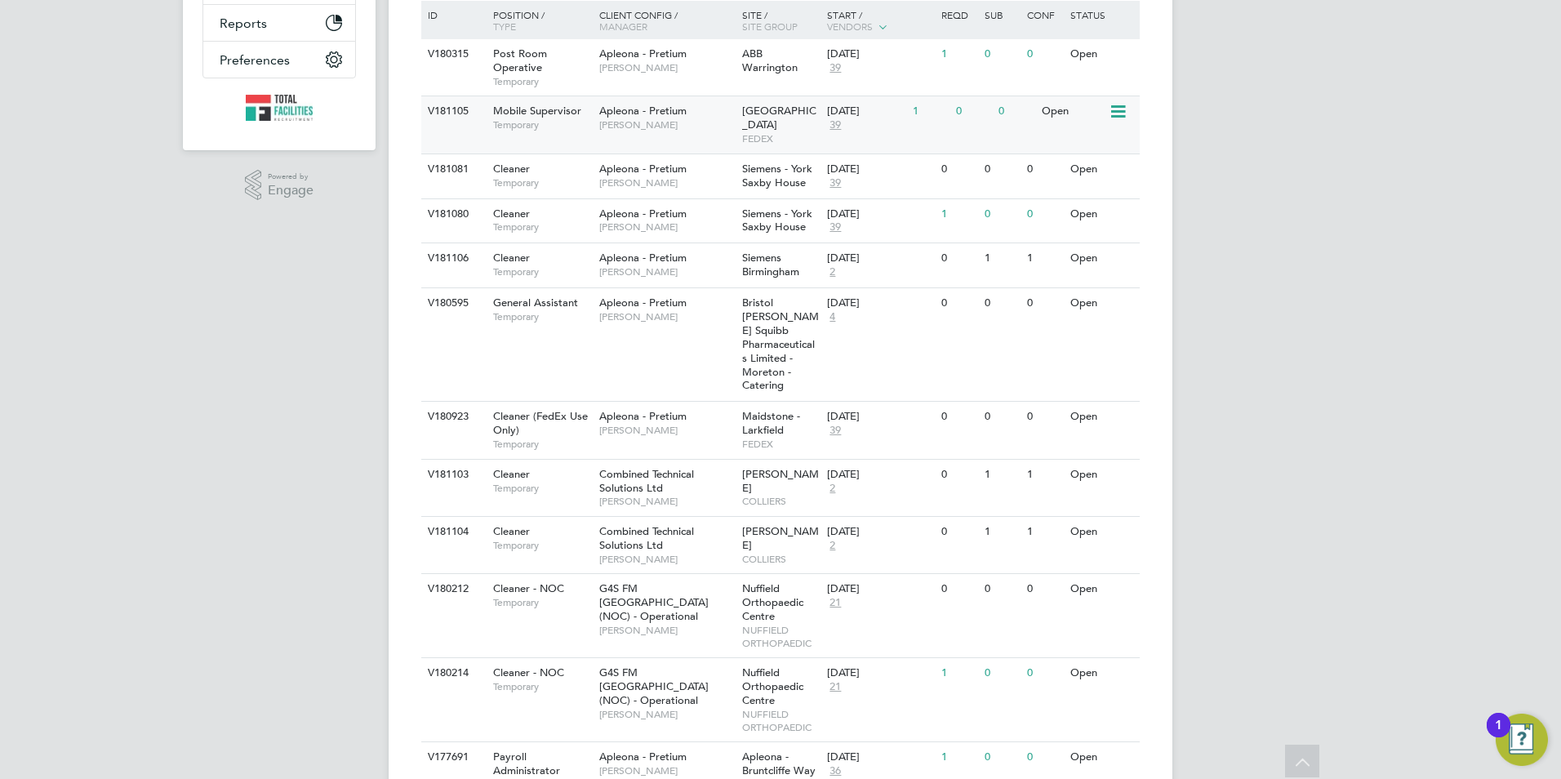
scroll to position [360, 0]
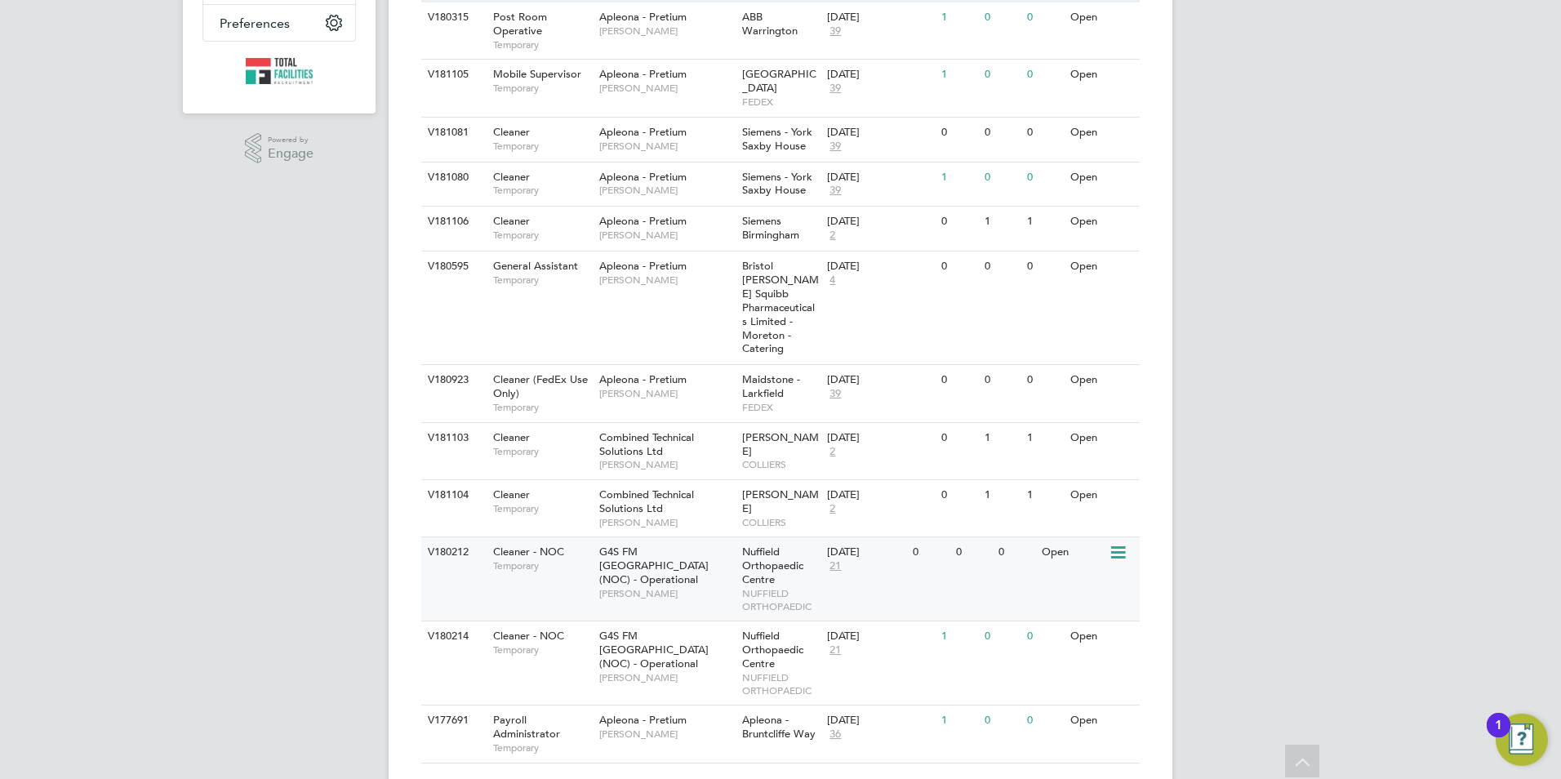
scroll to position [442, 0]
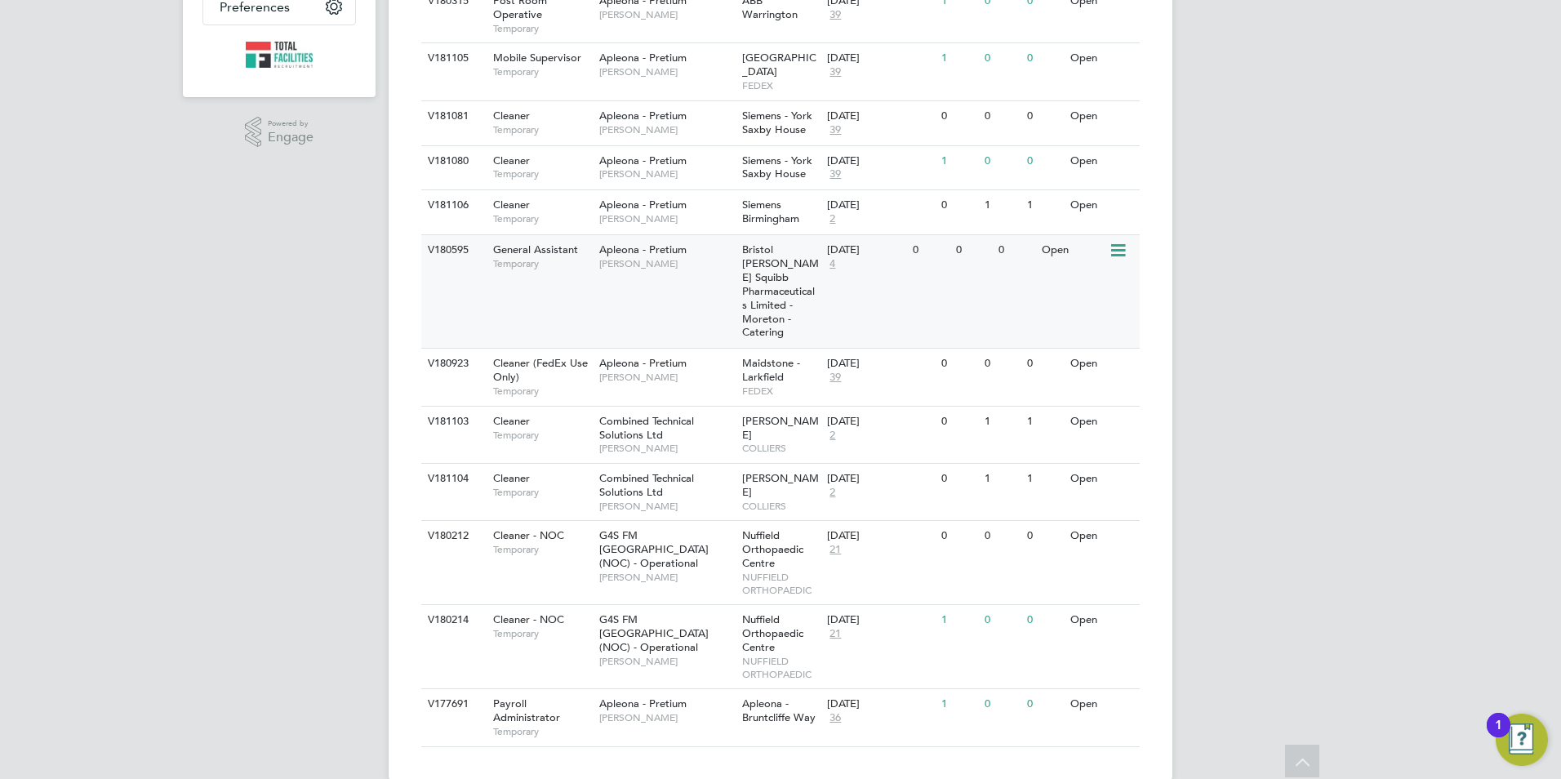
click at [831, 257] on span "4" at bounding box center [832, 264] width 11 height 14
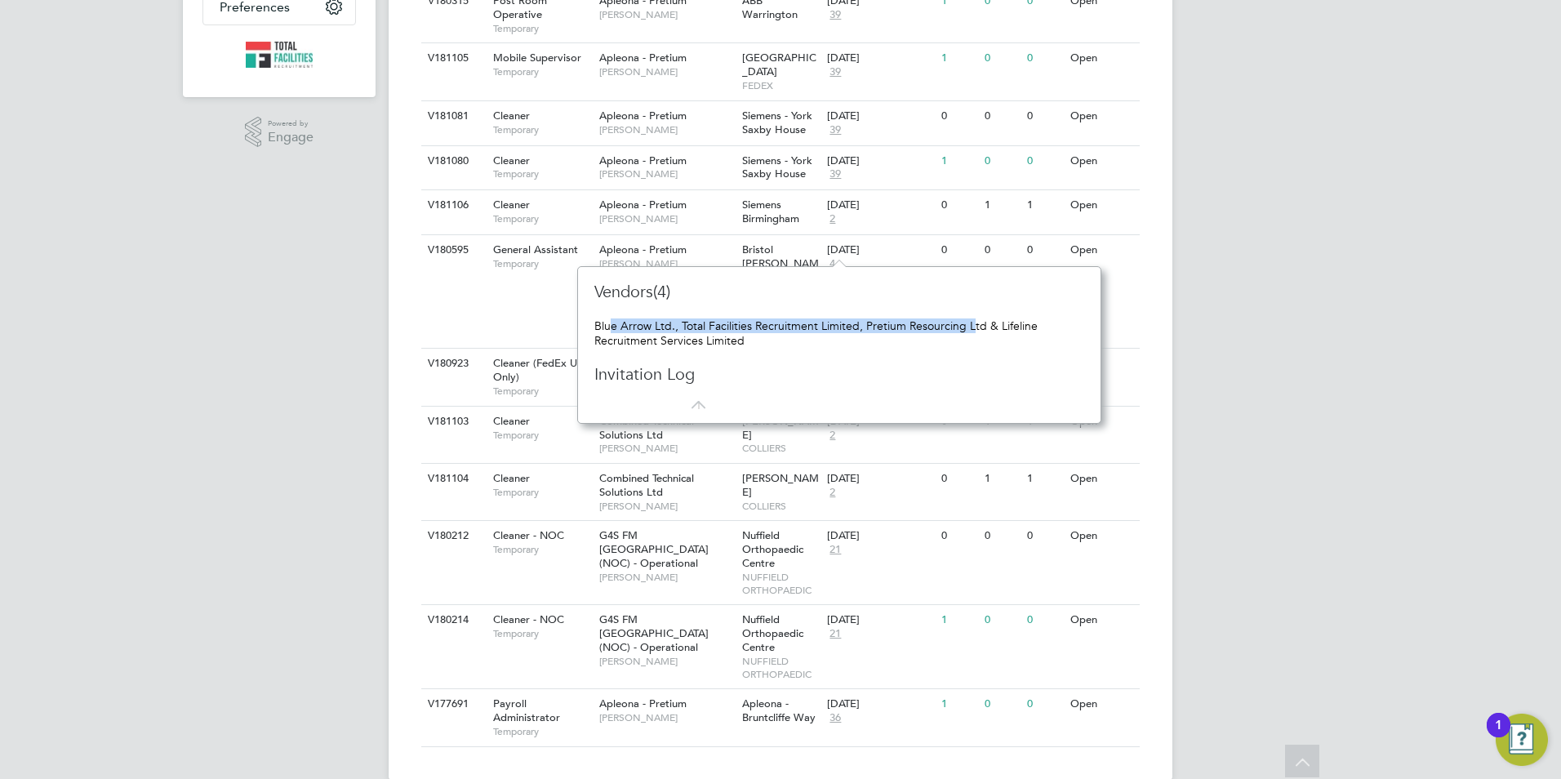
drag, startPoint x: 616, startPoint y: 305, endPoint x: 973, endPoint y: 313, distance: 357.8
click at [973, 313] on div "Vendors(4) Blue Arrow Ltd., Total Facilities Recruitment Limited, Pretium Resou…" at bounding box center [840, 345] width 490 height 128
drag, startPoint x: 699, startPoint y: 385, endPoint x: 698, endPoint y: 409, distance: 24.5
click at [698, 408] on div "Vendors(4) Blue Arrow Ltd., Total Facilities Recruitment Limited, Pretium Resou…" at bounding box center [840, 345] width 490 height 128
click at [1372, 343] on div "NL Nicola Lawrence Notifications Applications: Network Team Members Businesses …" at bounding box center [780, 182] width 1561 height 1248
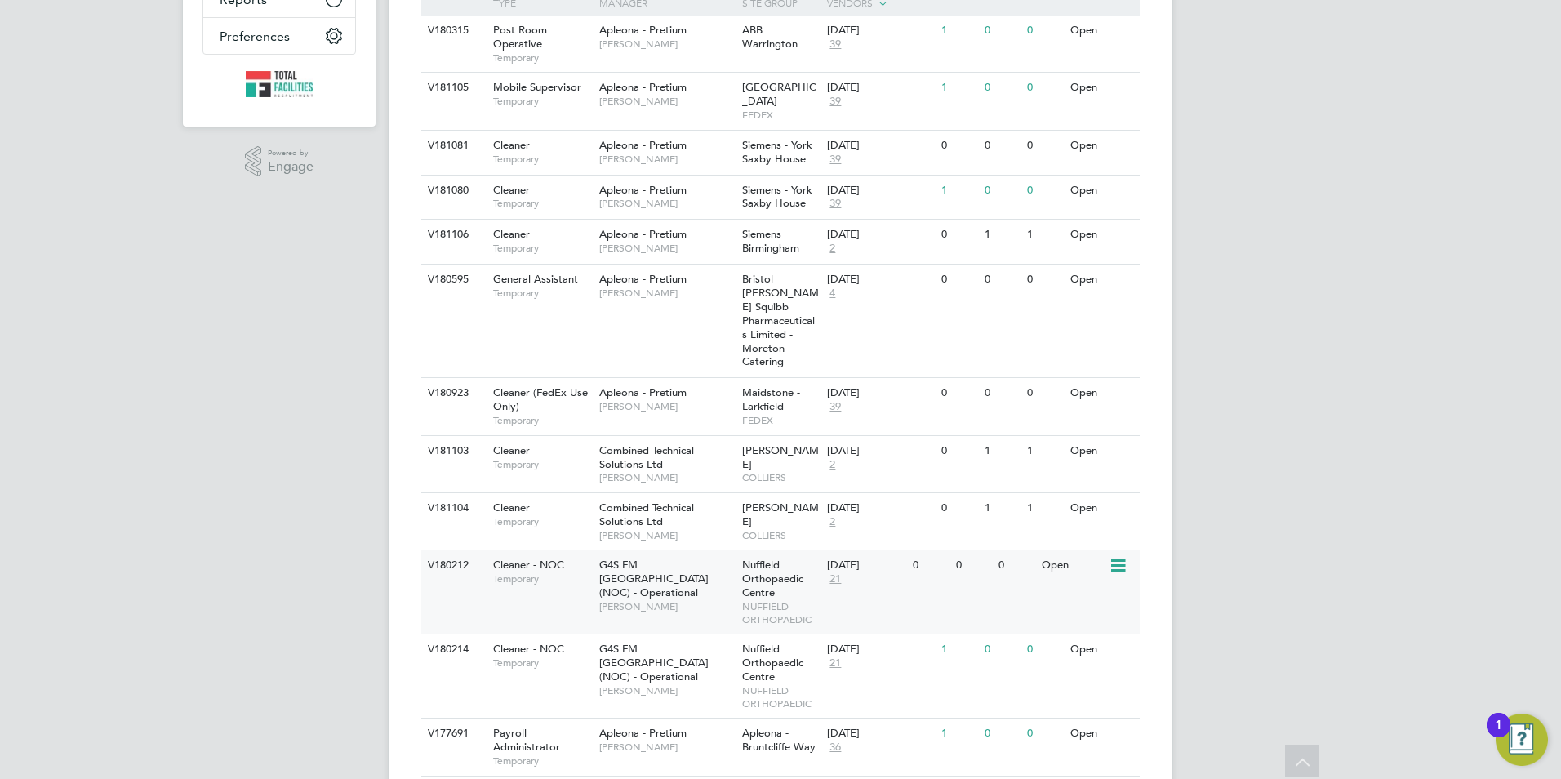
scroll to position [442, 0]
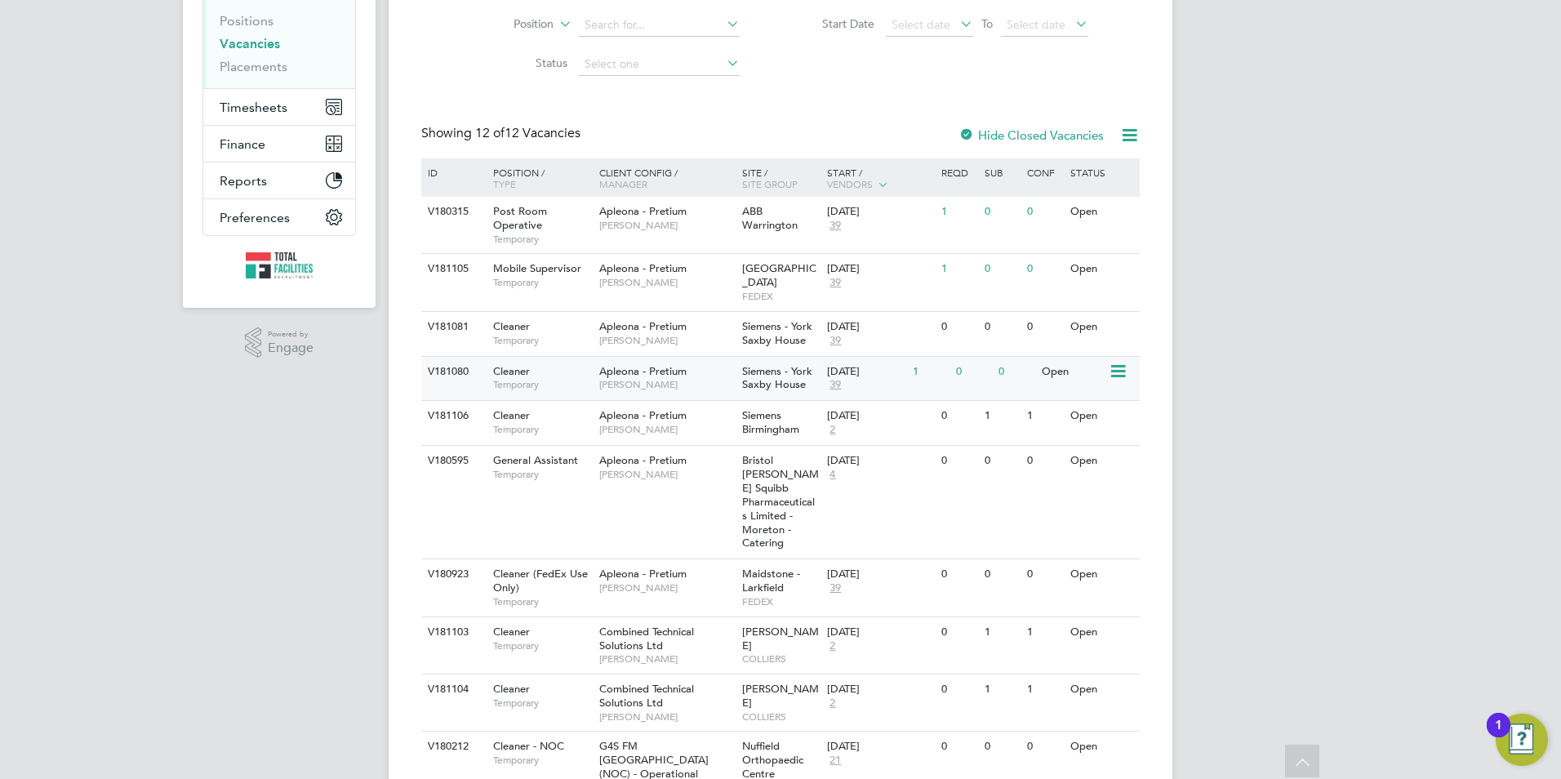
scroll to position [197, 0]
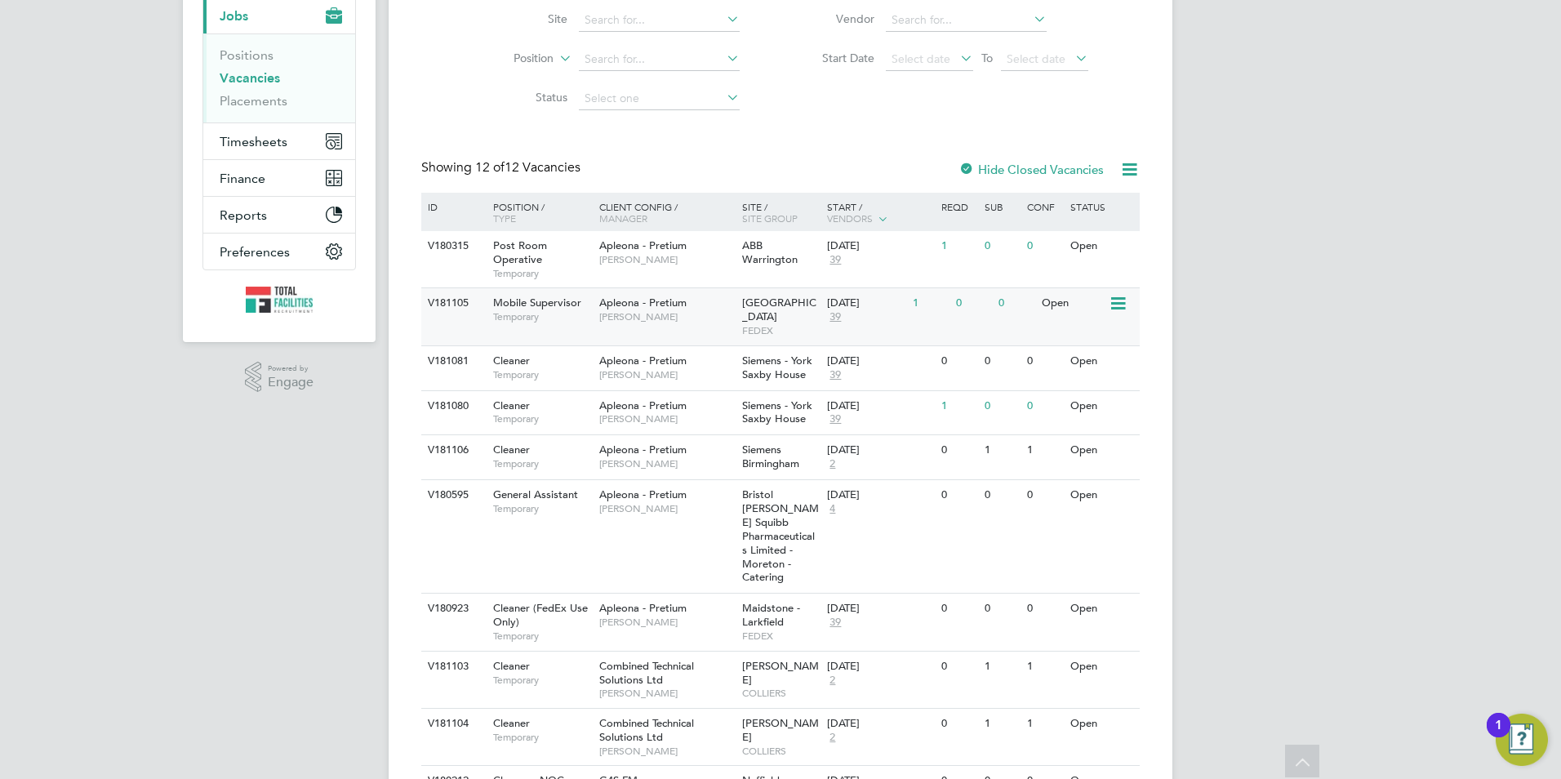
click at [666, 309] on span "Apleona - Pretium" at bounding box center [642, 303] width 87 height 14
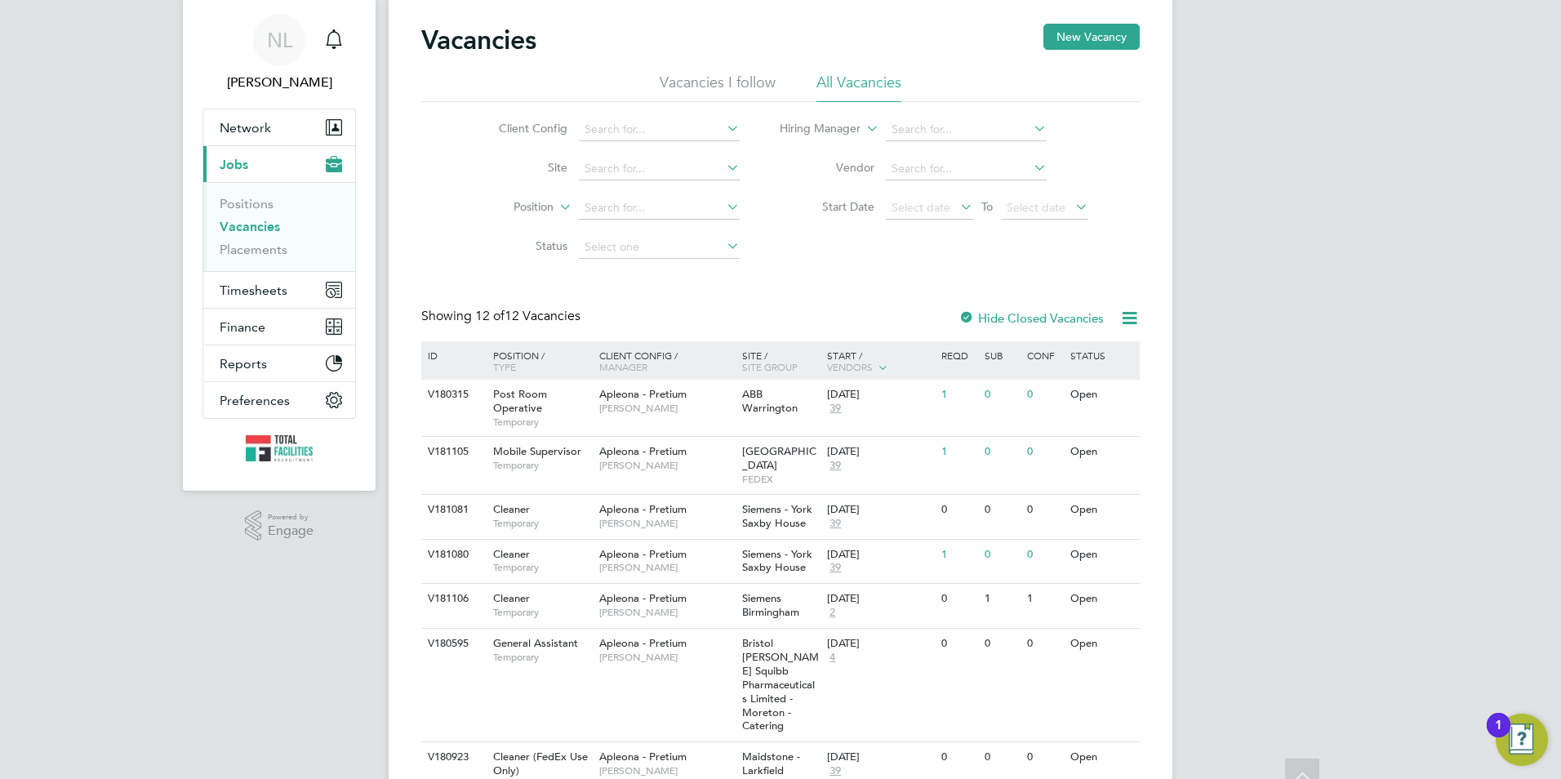
scroll to position [0, 0]
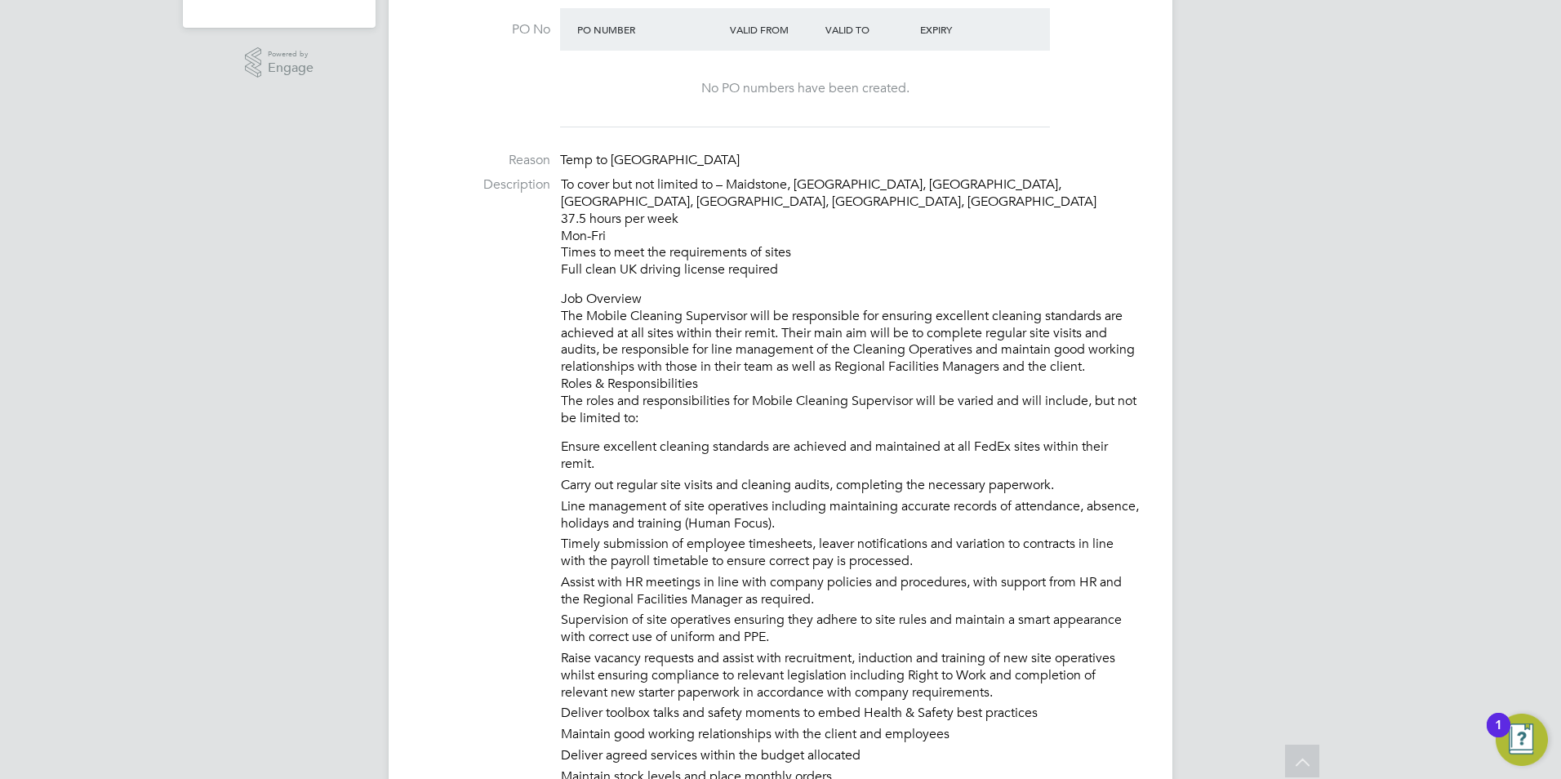
scroll to position [497, 0]
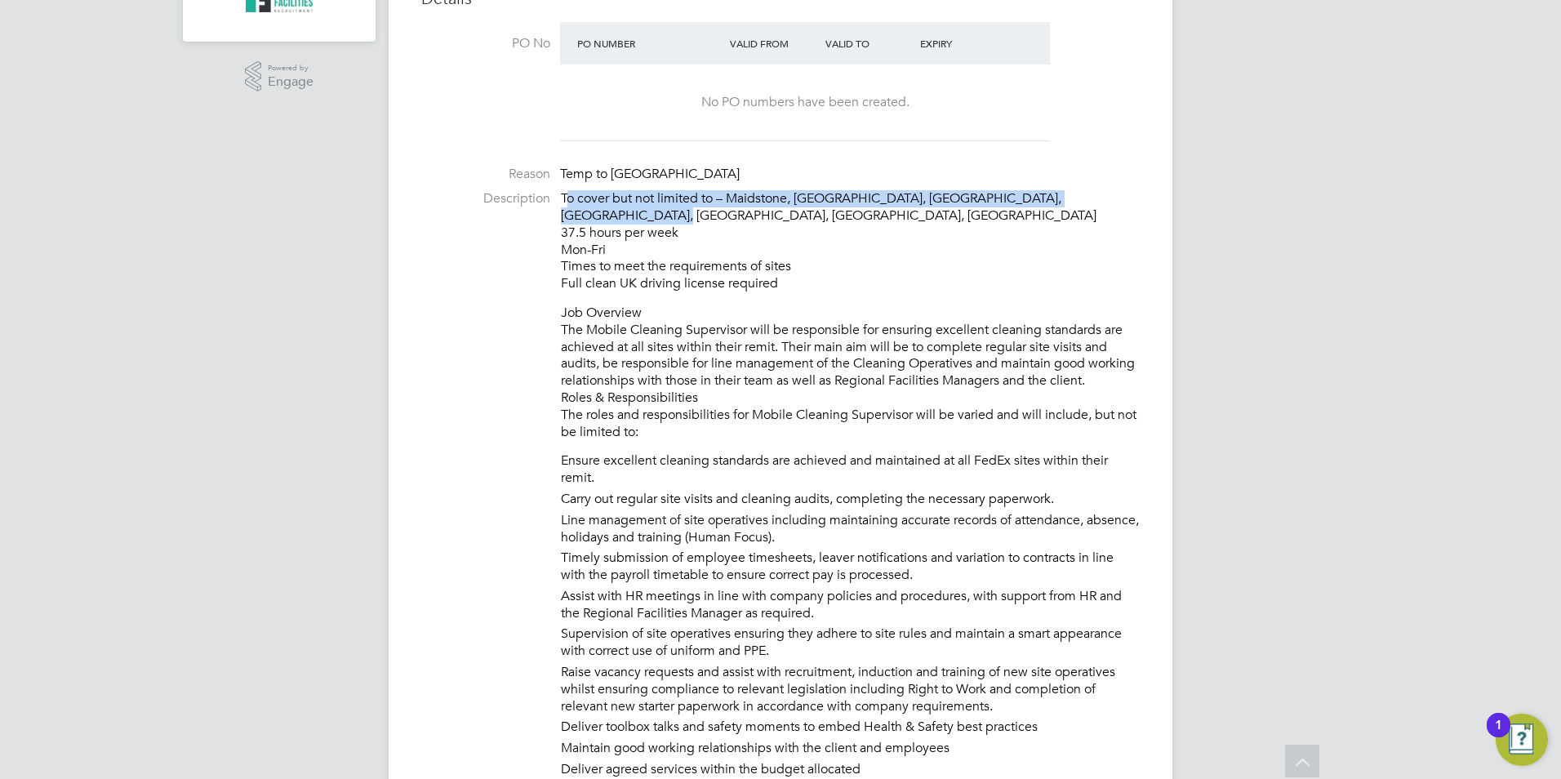
drag, startPoint x: 565, startPoint y: 198, endPoint x: 1129, endPoint y: 201, distance: 564.3
click at [1129, 201] on p "To cover but not limited to – Maidstone, [GEOGRAPHIC_DATA], [GEOGRAPHIC_DATA], …" at bounding box center [850, 241] width 579 height 102
drag, startPoint x: 1129, startPoint y: 201, endPoint x: 1071, endPoint y: 203, distance: 58.8
copy p "o cover but not limited to – Maidstone, [GEOGRAPHIC_DATA], [GEOGRAPHIC_DATA], […"
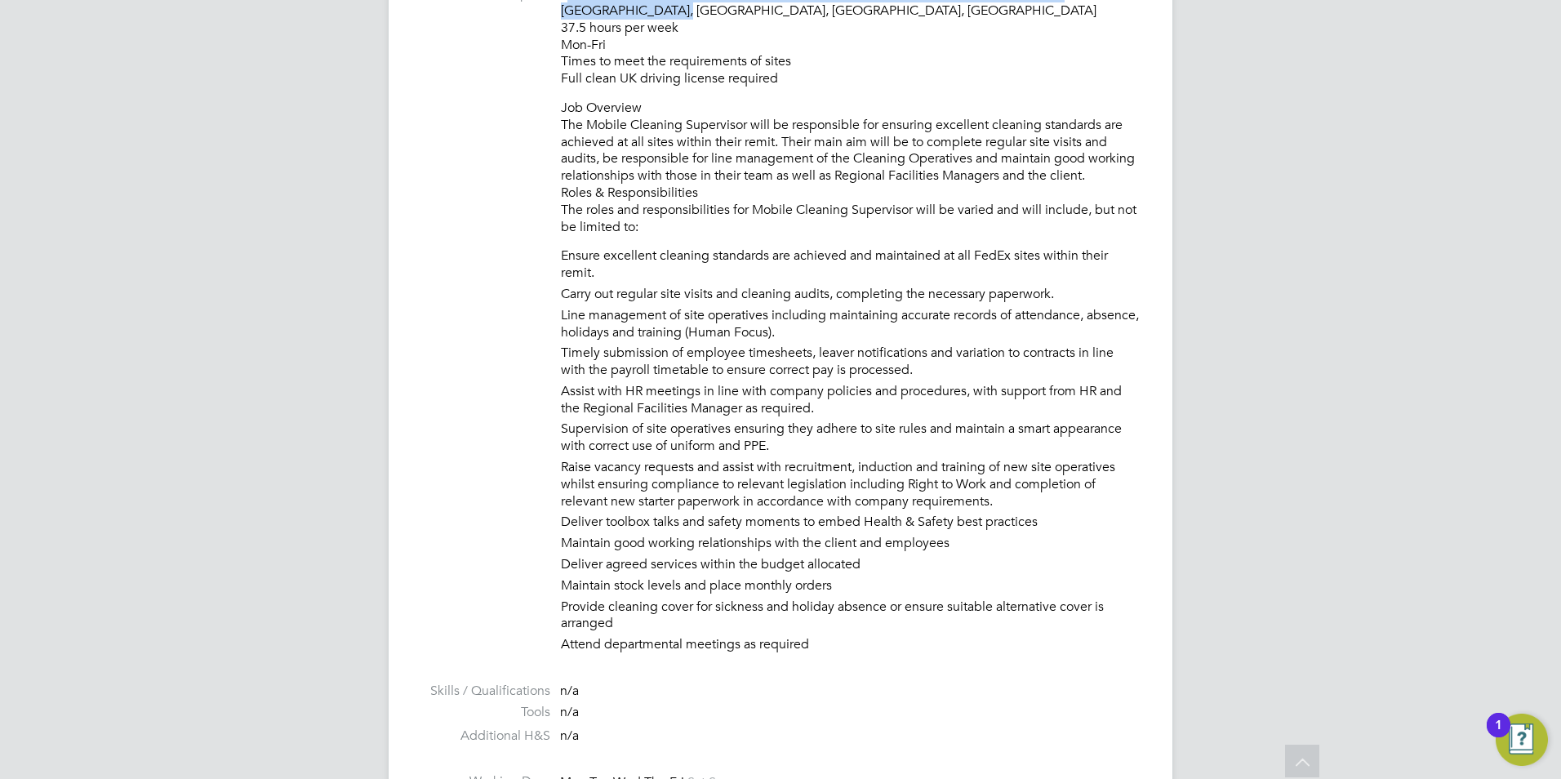
scroll to position [742, 0]
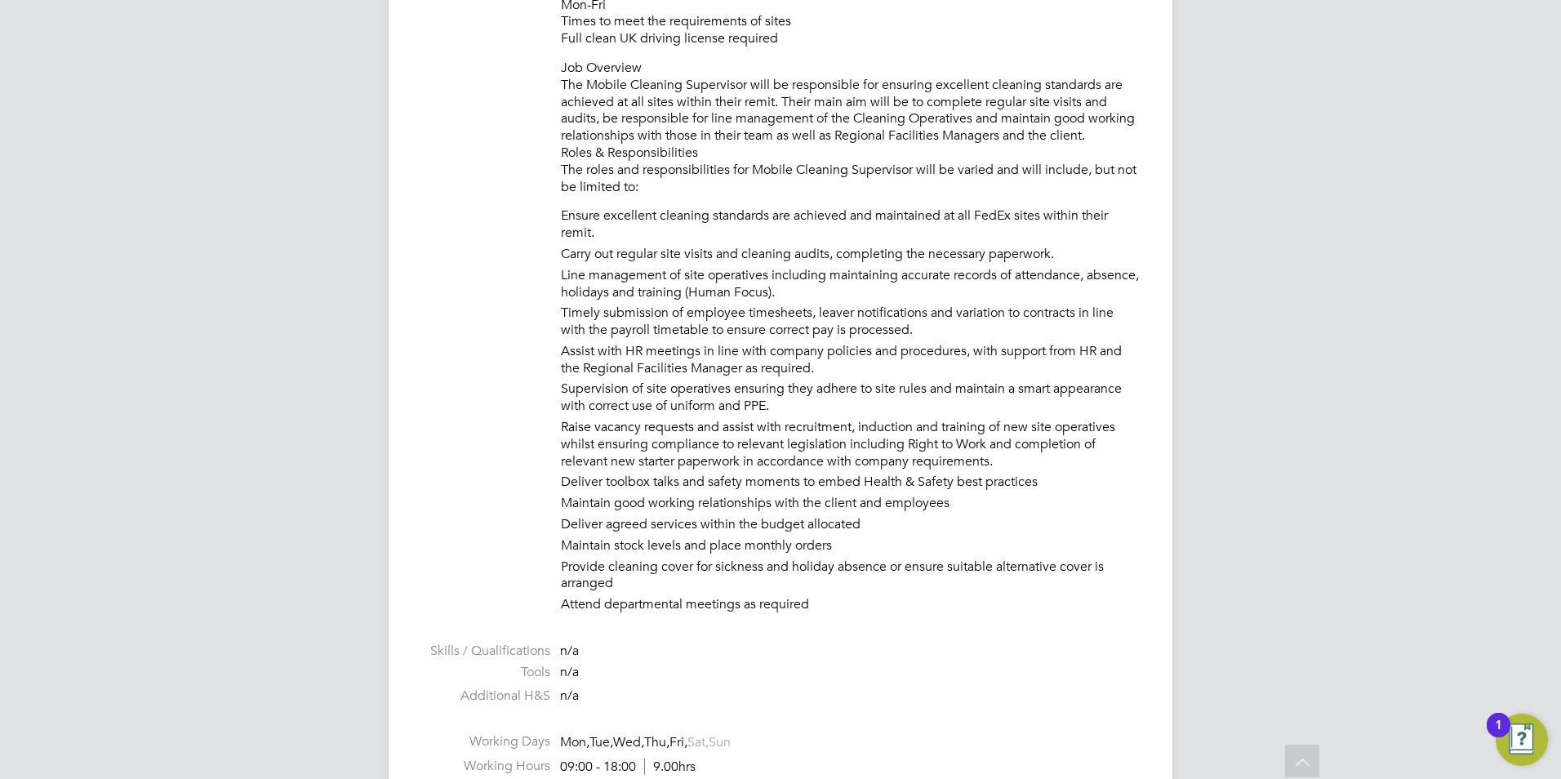
drag, startPoint x: 978, startPoint y: 778, endPoint x: 994, endPoint y: 765, distance: 20.3
click at [981, 778] on html "NL [PERSON_NAME] Notifications Applications: Network Team Members Businesses Si…" at bounding box center [780, 667] width 1561 height 2818
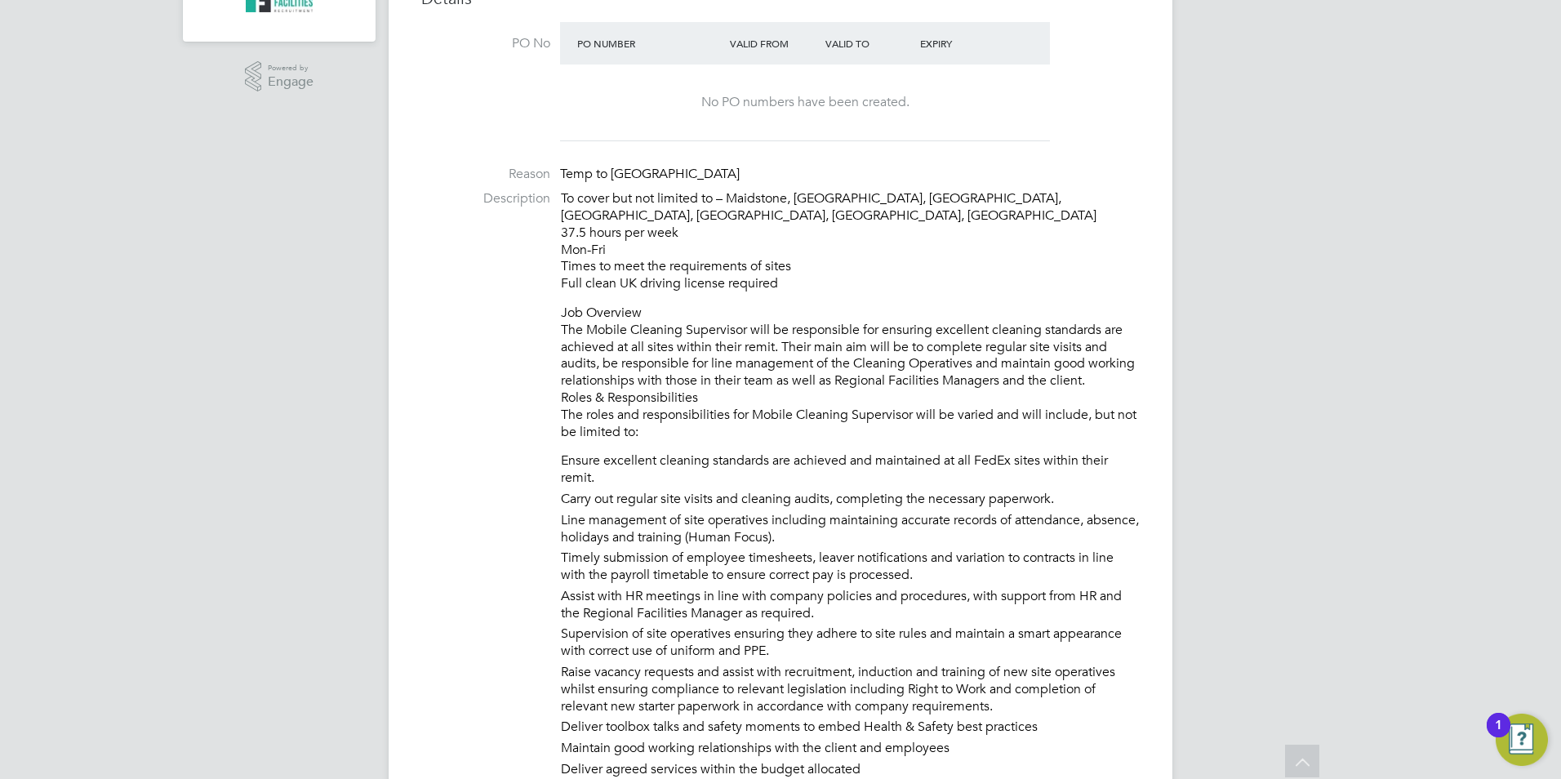
scroll to position [0, 0]
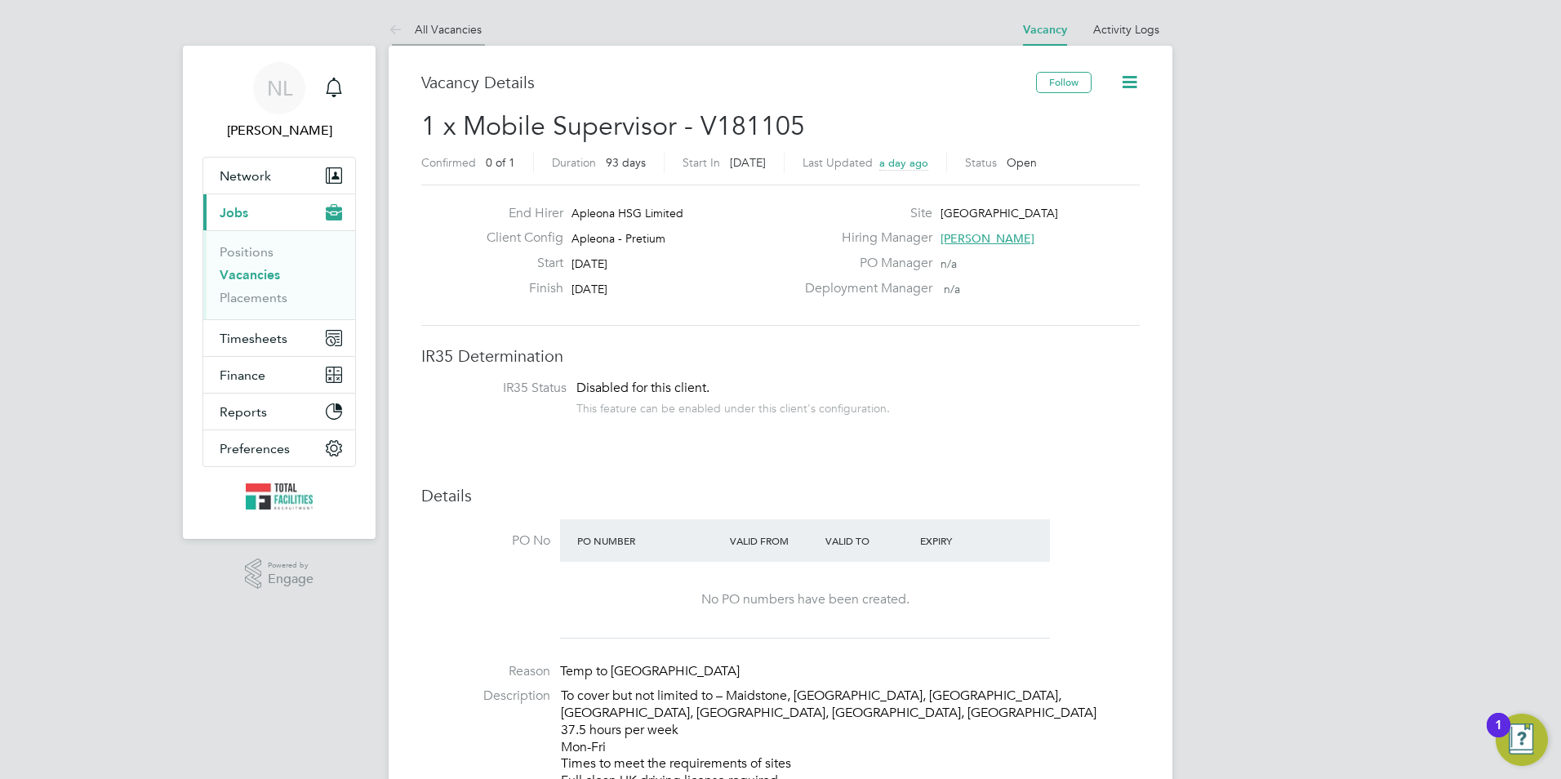
click at [452, 38] on li "All Vacancies" at bounding box center [435, 29] width 93 height 33
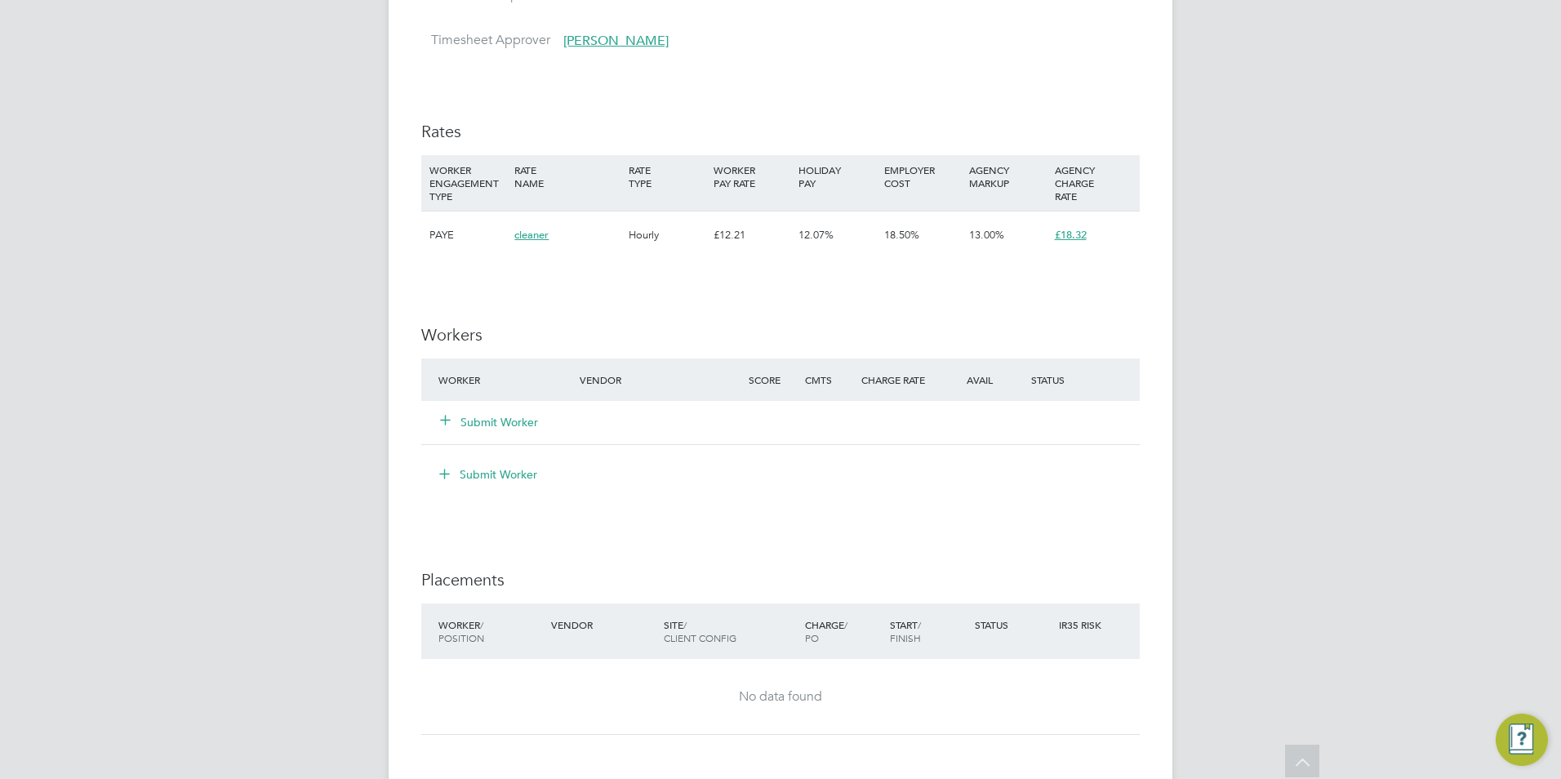
scroll to position [980, 0]
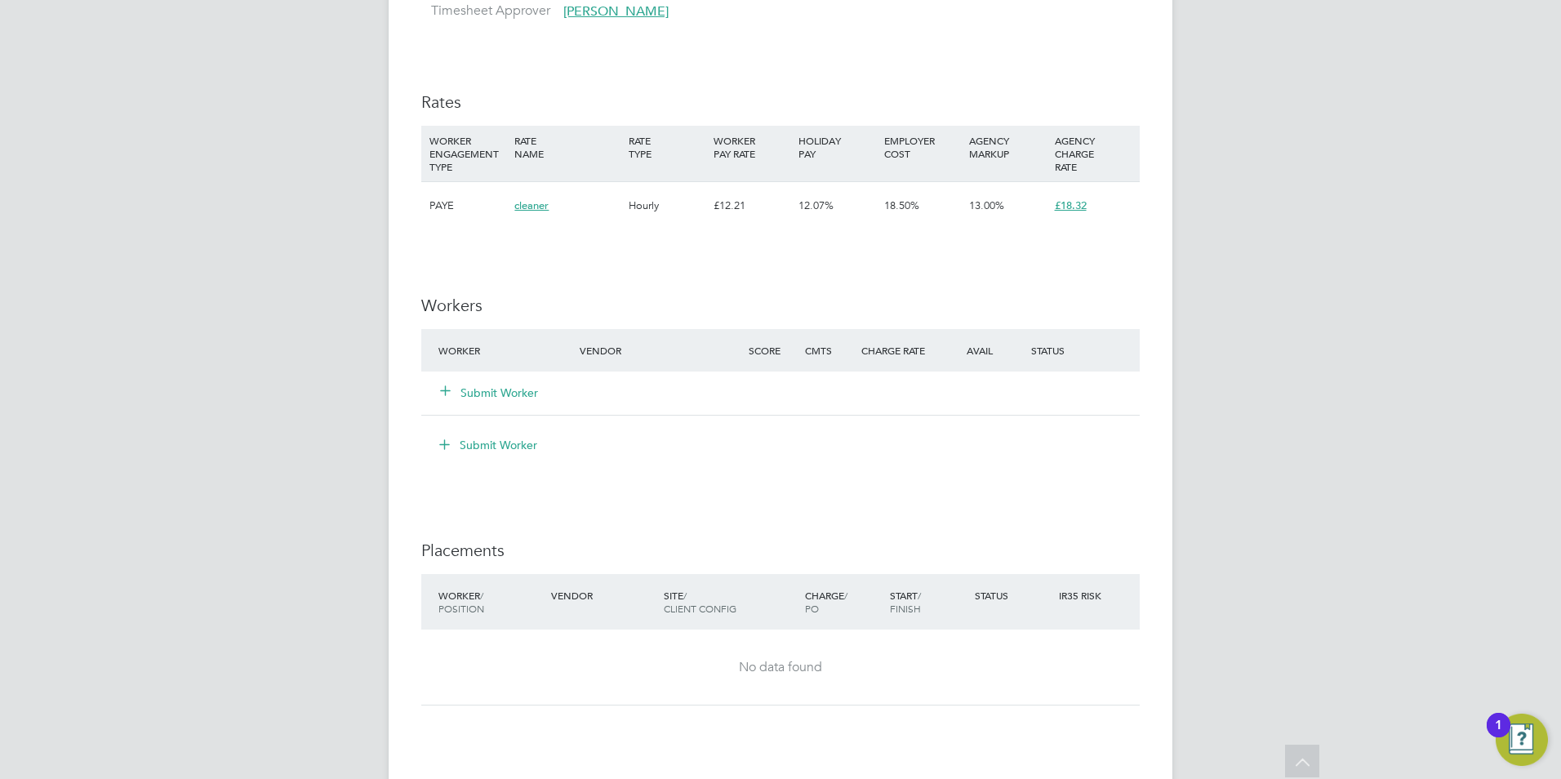
drag, startPoint x: 489, startPoint y: 396, endPoint x: 499, endPoint y: 398, distance: 9.9
click at [491, 396] on button "Submit Worker" at bounding box center [490, 393] width 98 height 16
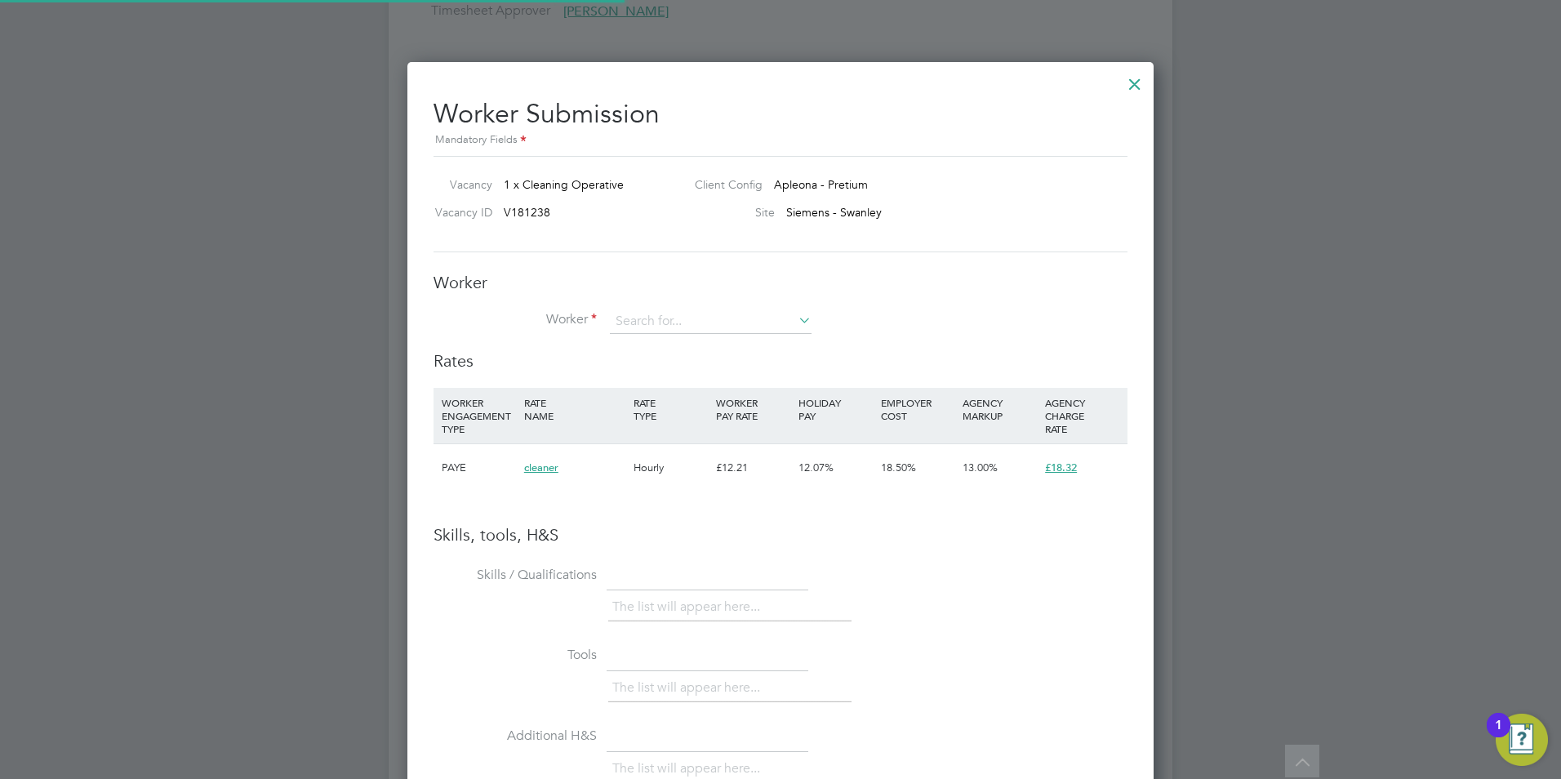
scroll to position [1032, 747]
click at [630, 308] on div "Worker Worker Worker Engagement Type" at bounding box center [781, 311] width 694 height 78
click at [647, 318] on input at bounding box center [711, 322] width 202 height 25
click at [777, 341] on li "Modu [PERSON_NAME] ([PERSON_NAME])" at bounding box center [730, 345] width 243 height 22
type input "Moduleope Oladimeji (OLADIMEJI)"
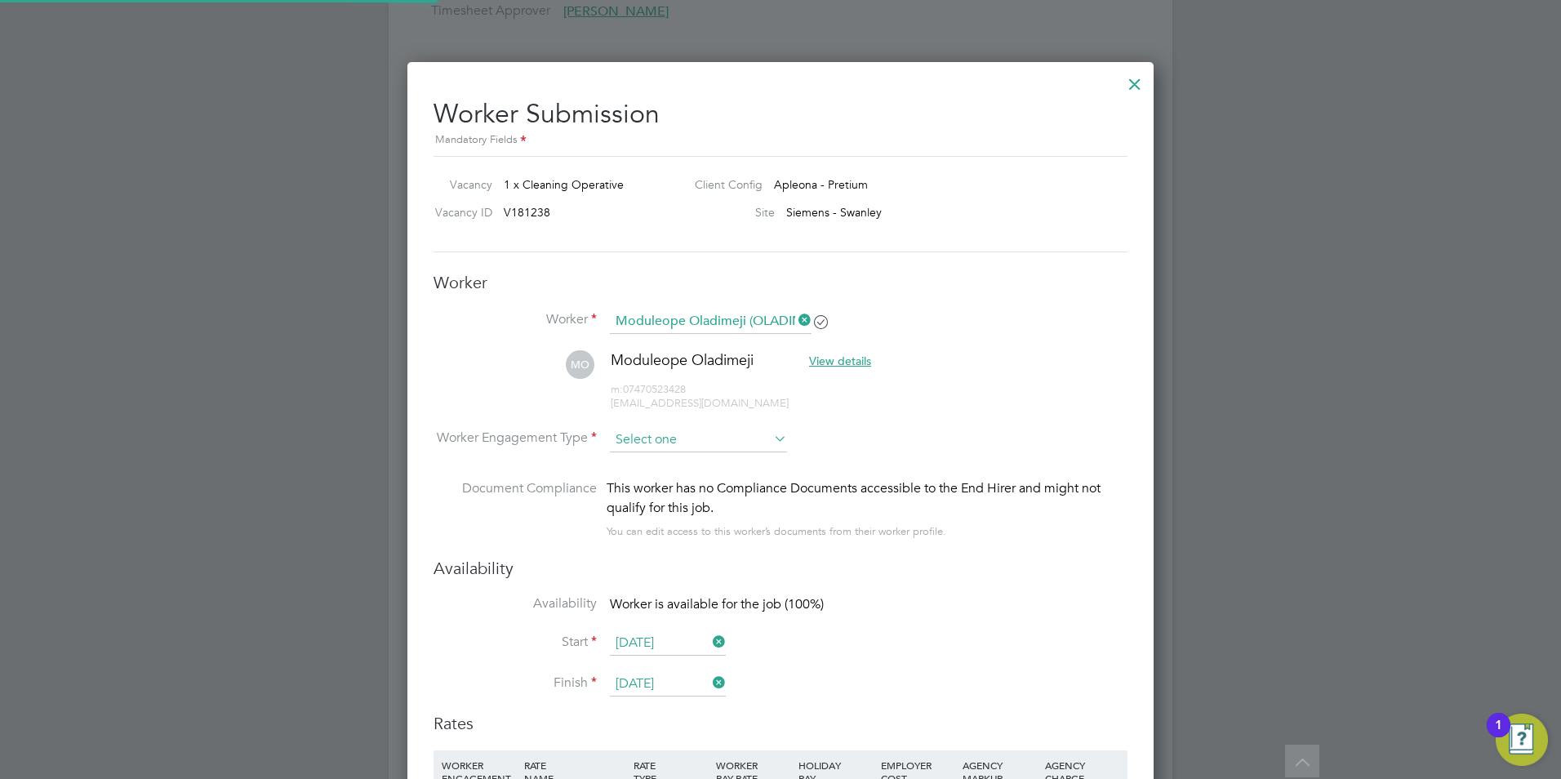
scroll to position [1395, 747]
type input "[DATE]"
click at [682, 443] on input at bounding box center [698, 440] width 177 height 25
click at [670, 483] on li "PAYE" at bounding box center [698, 484] width 179 height 21
type input "PAYE"
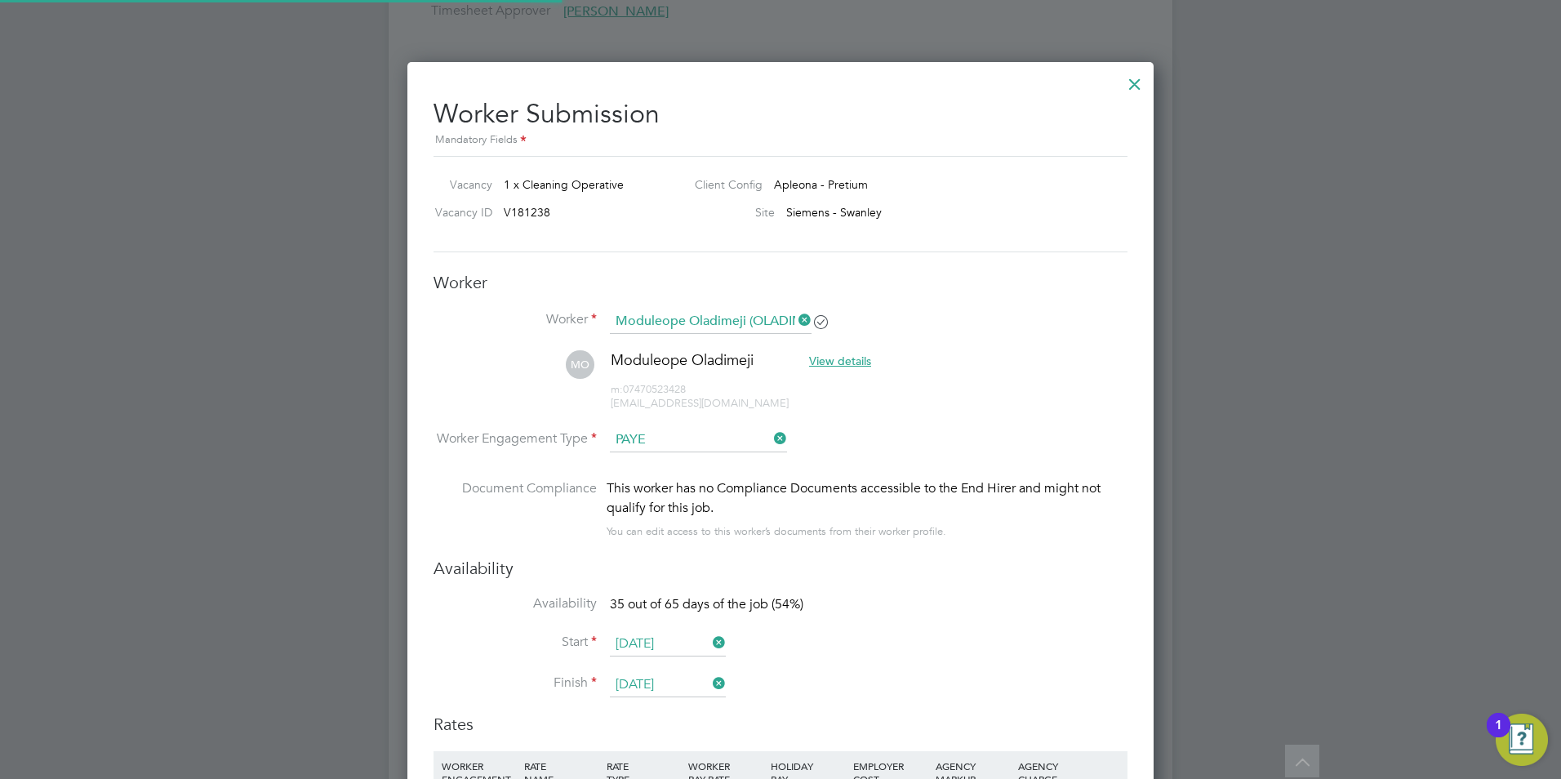
scroll to position [0, 0]
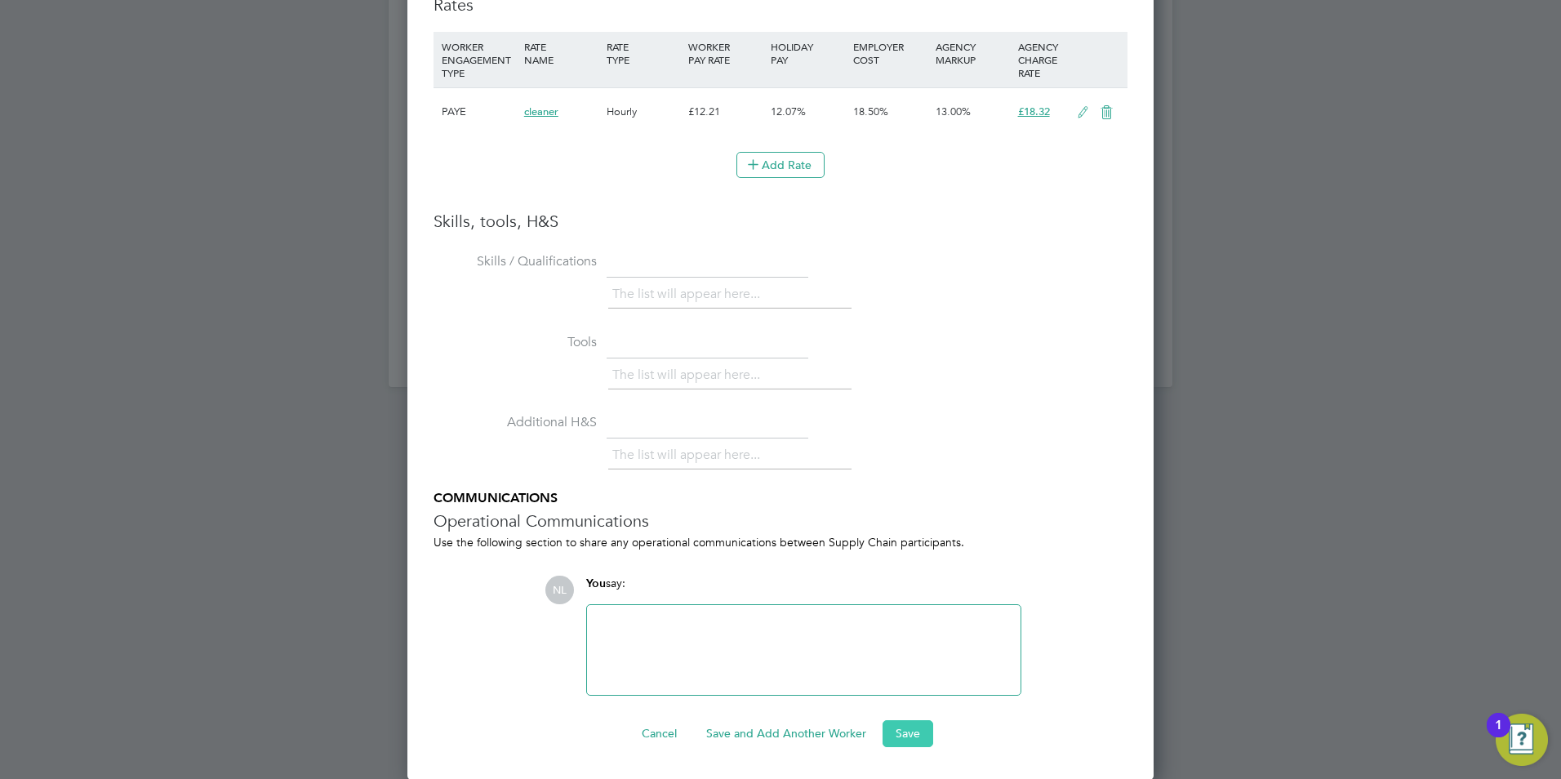
click at [896, 737] on button "Save" at bounding box center [908, 733] width 51 height 26
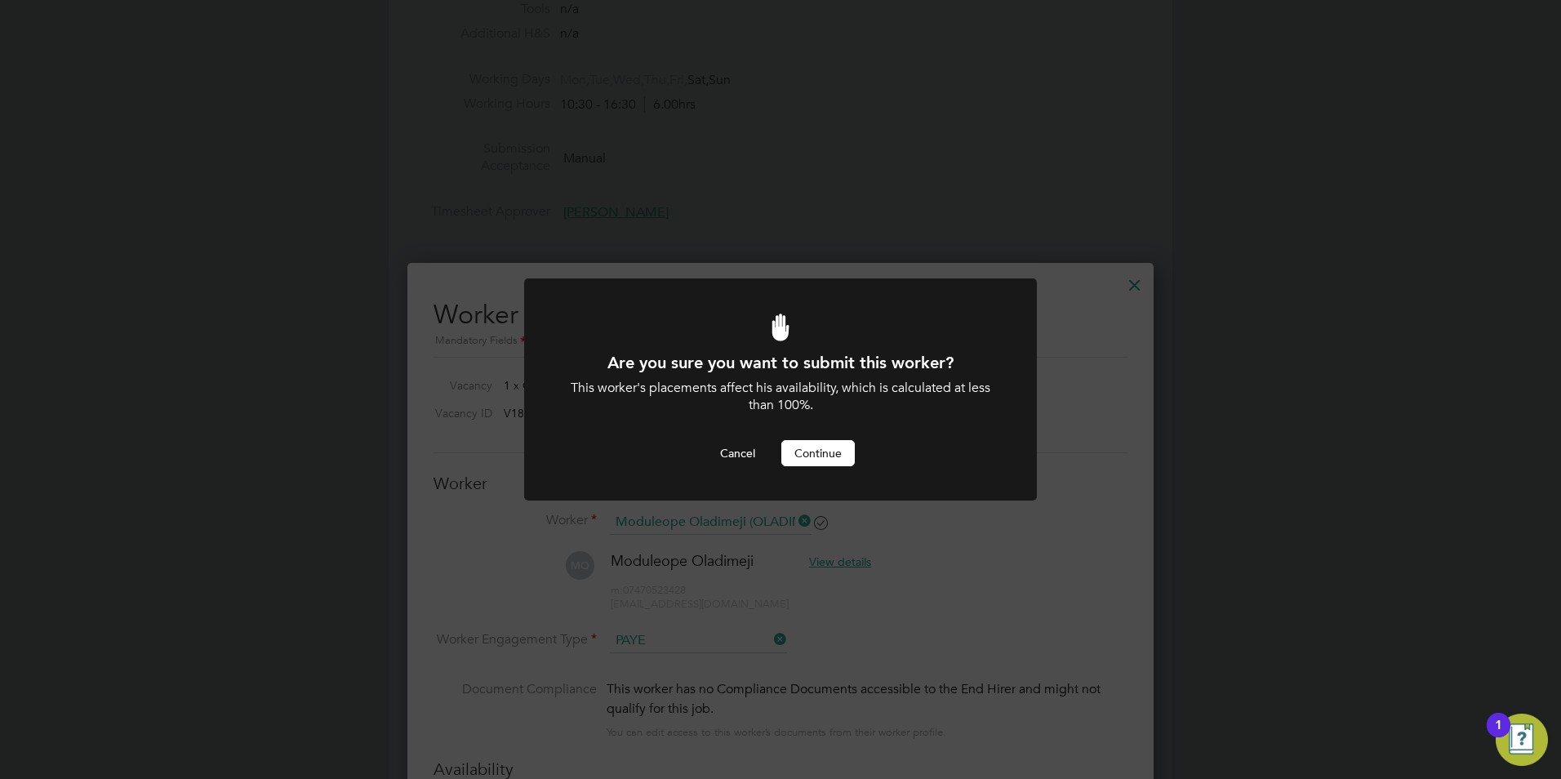
click at [798, 438] on div "Are you sure you want to submit this worker? This worker's placements affect hi…" at bounding box center [780, 409] width 425 height 114
click at [800, 441] on button "Continue" at bounding box center [819, 453] width 74 height 26
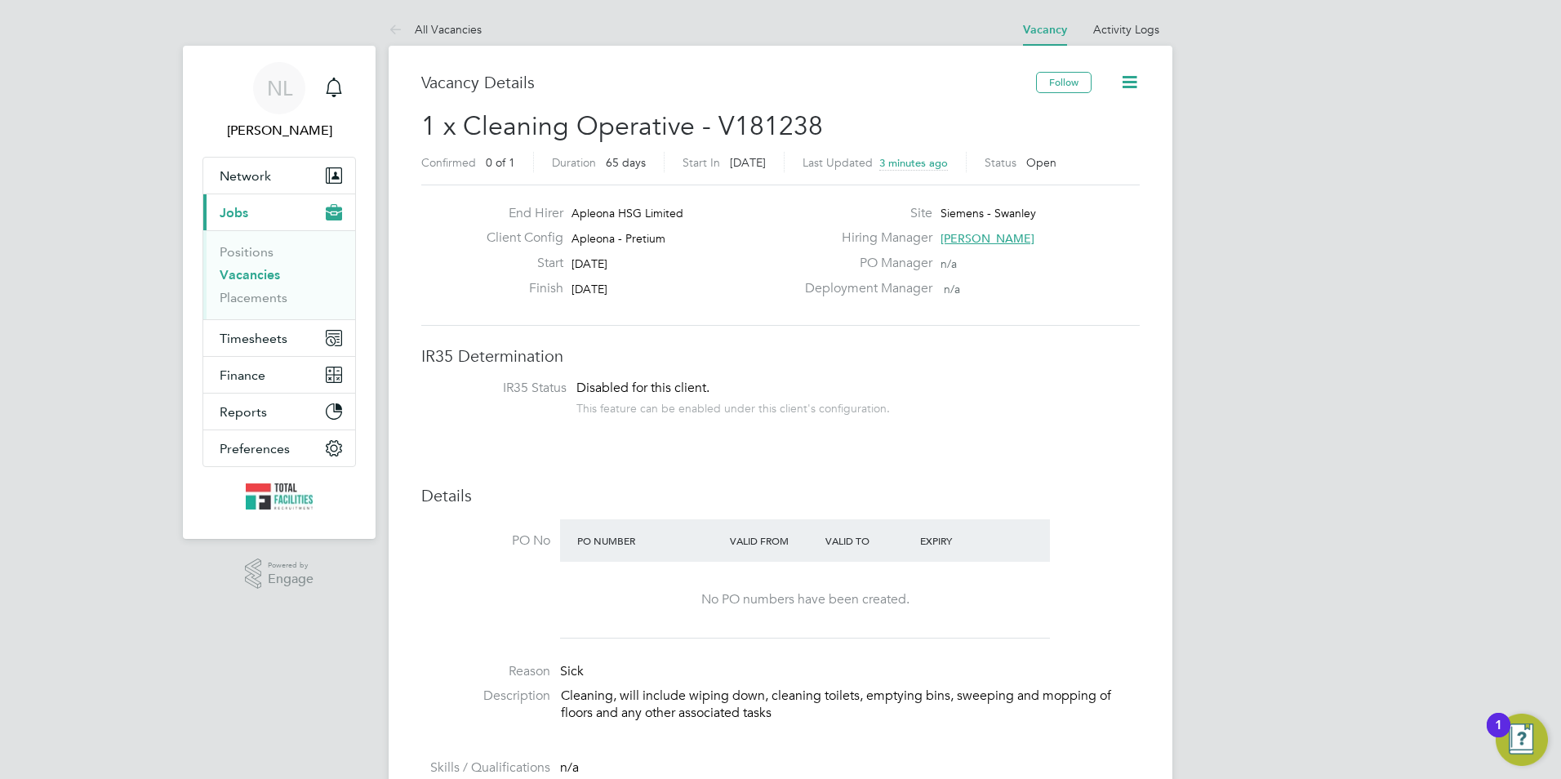
drag, startPoint x: 442, startPoint y: 30, endPoint x: 900, endPoint y: 345, distance: 555.7
click at [435, 19] on li "All Vacancies" at bounding box center [435, 29] width 93 height 33
